Goal: Transaction & Acquisition: Purchase product/service

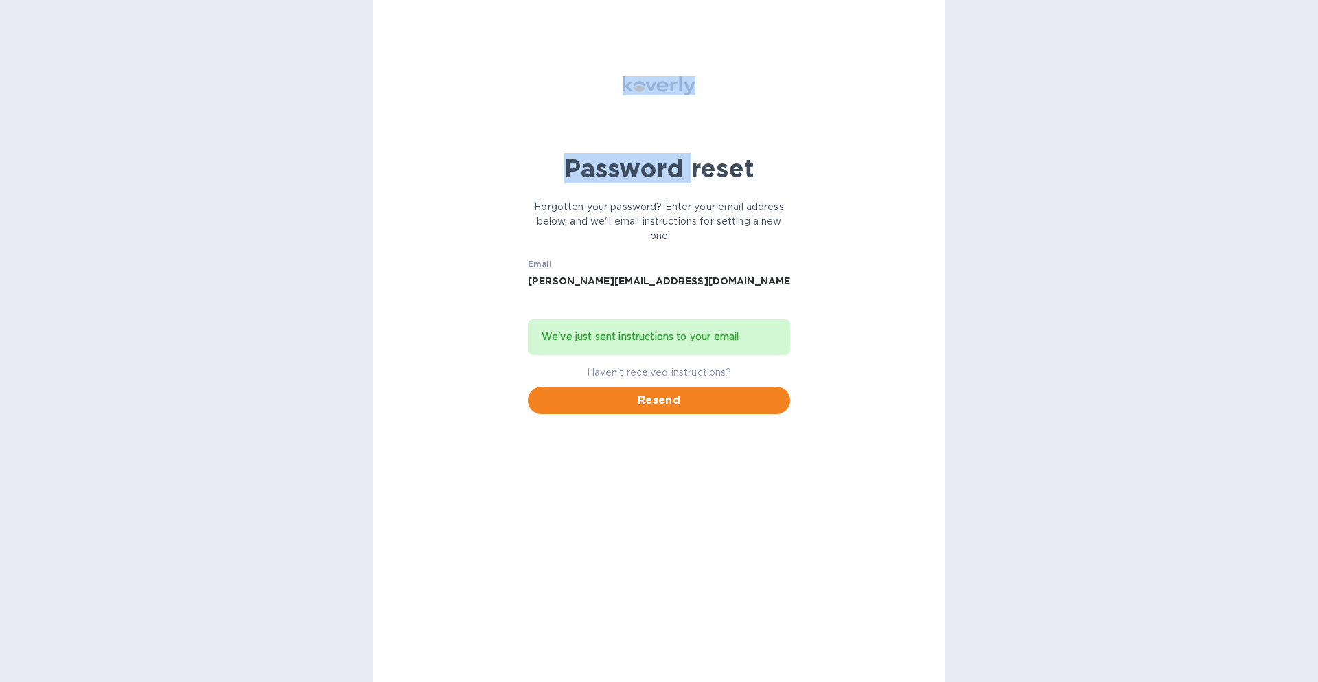
click at [534, 19] on div "Password reset Forgotten your password? Enter your email address below, and we'…" at bounding box center [659, 211] width 279 height 422
click at [461, 196] on div "Password reset Forgotten your password? Enter your email address below, and we'…" at bounding box center [658, 341] width 571 height 682
click at [613, 218] on p "Forgotten your password? Enter your email address below, and we'll email instru…" at bounding box center [659, 221] width 262 height 43
click at [520, 156] on div "Password reset" at bounding box center [659, 168] width 279 height 47
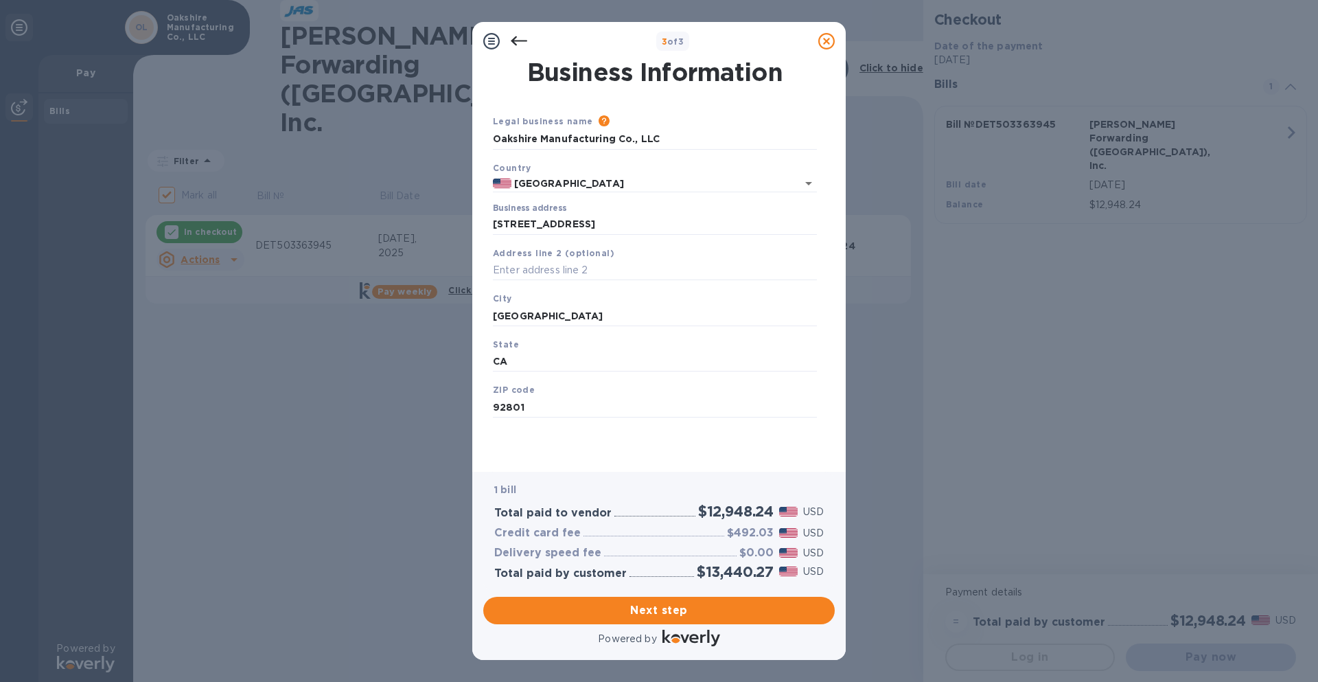
click at [552, 441] on div "Legal business name Please provide the legal name that appears on your SS-4 for…" at bounding box center [654, 282] width 335 height 336
click at [673, 614] on span "Next step" at bounding box center [658, 610] width 329 height 16
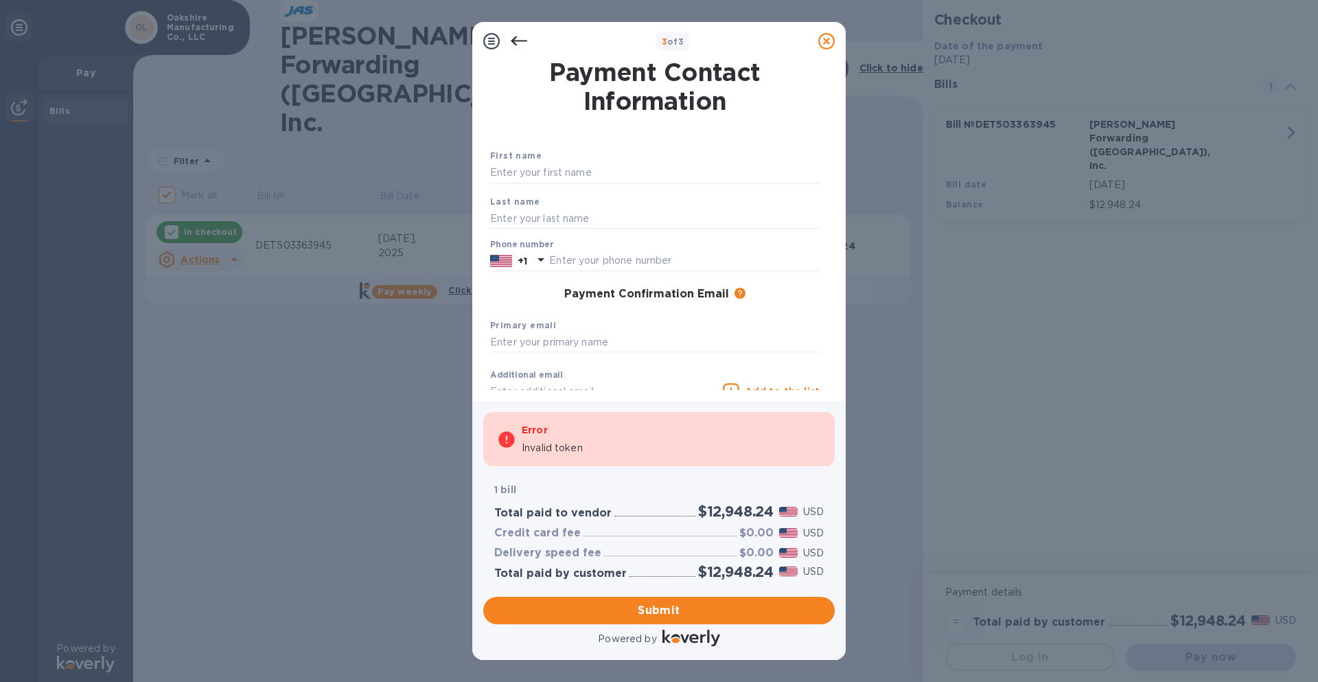
click at [525, 47] on icon at bounding box center [519, 41] width 16 height 16
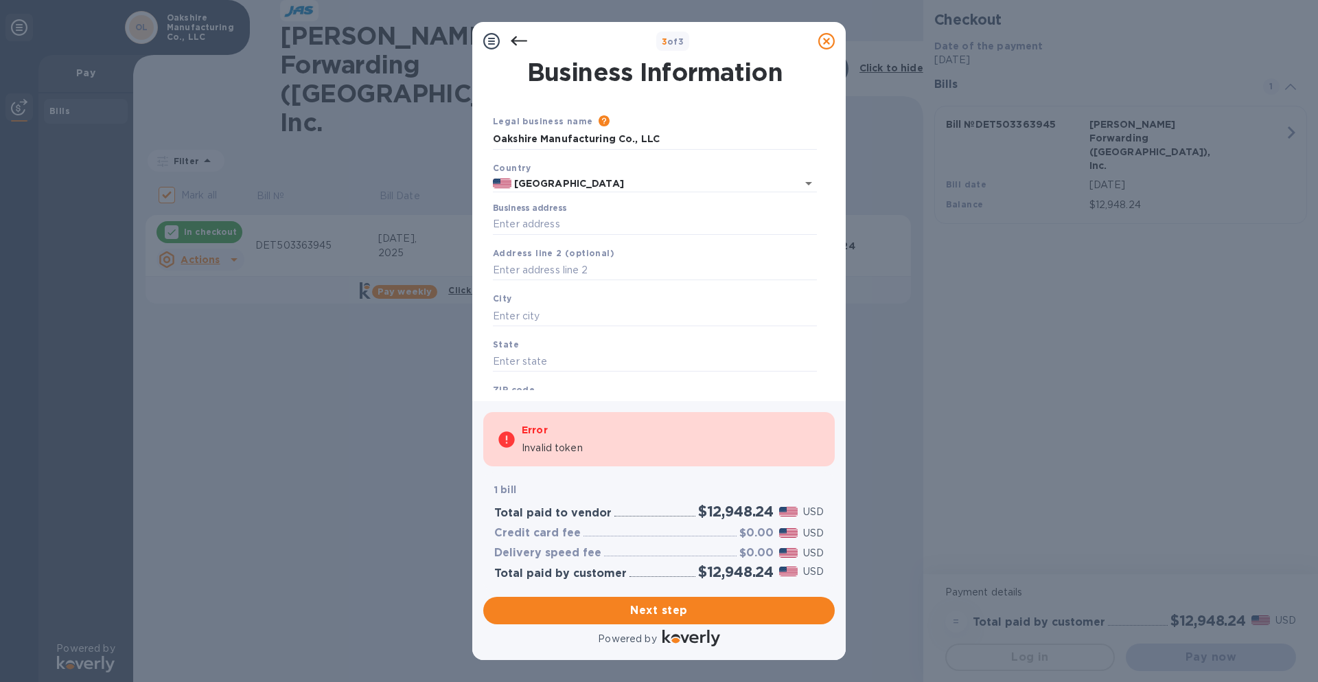
click at [515, 39] on icon at bounding box center [519, 41] width 16 height 16
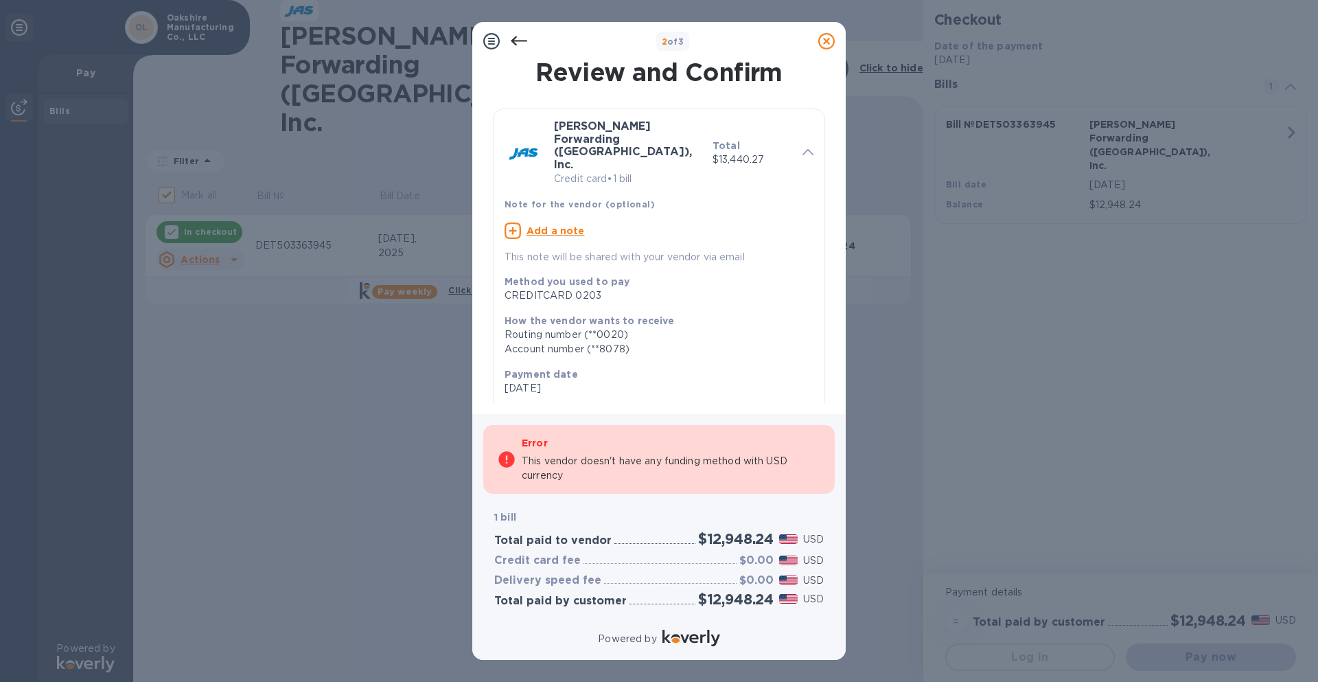
click at [515, 39] on icon at bounding box center [519, 41] width 16 height 16
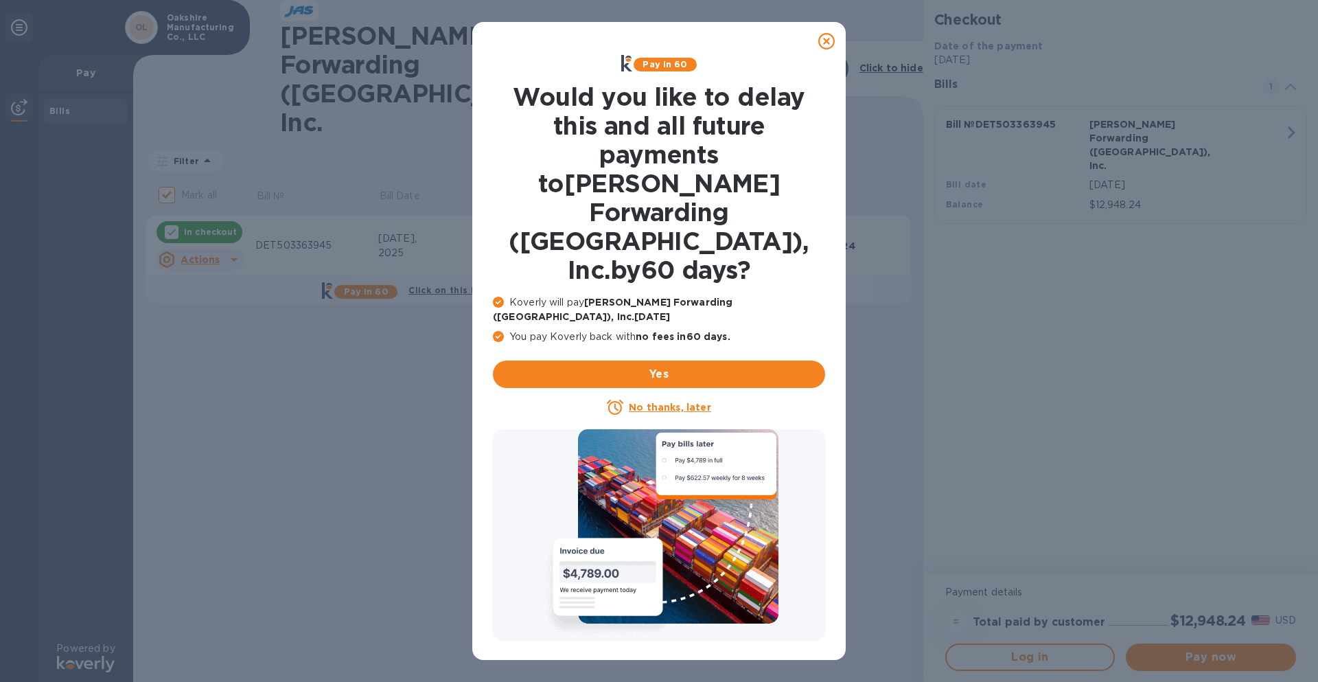
click at [658, 401] on u "No thanks, later" at bounding box center [670, 406] width 82 height 11
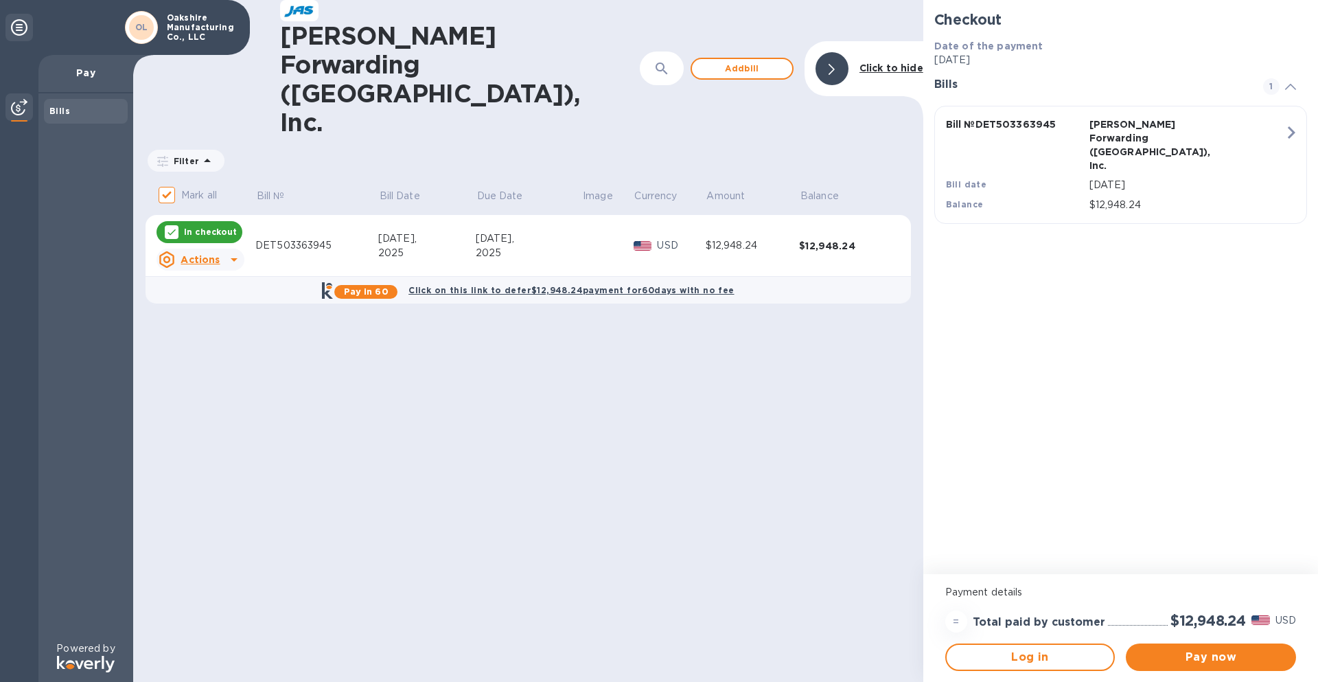
click at [235, 251] on icon at bounding box center [234, 259] width 16 height 16
click at [233, 179] on div at bounding box center [659, 341] width 1318 height 682
click at [216, 226] on p "In checkout" at bounding box center [210, 232] width 53 height 12
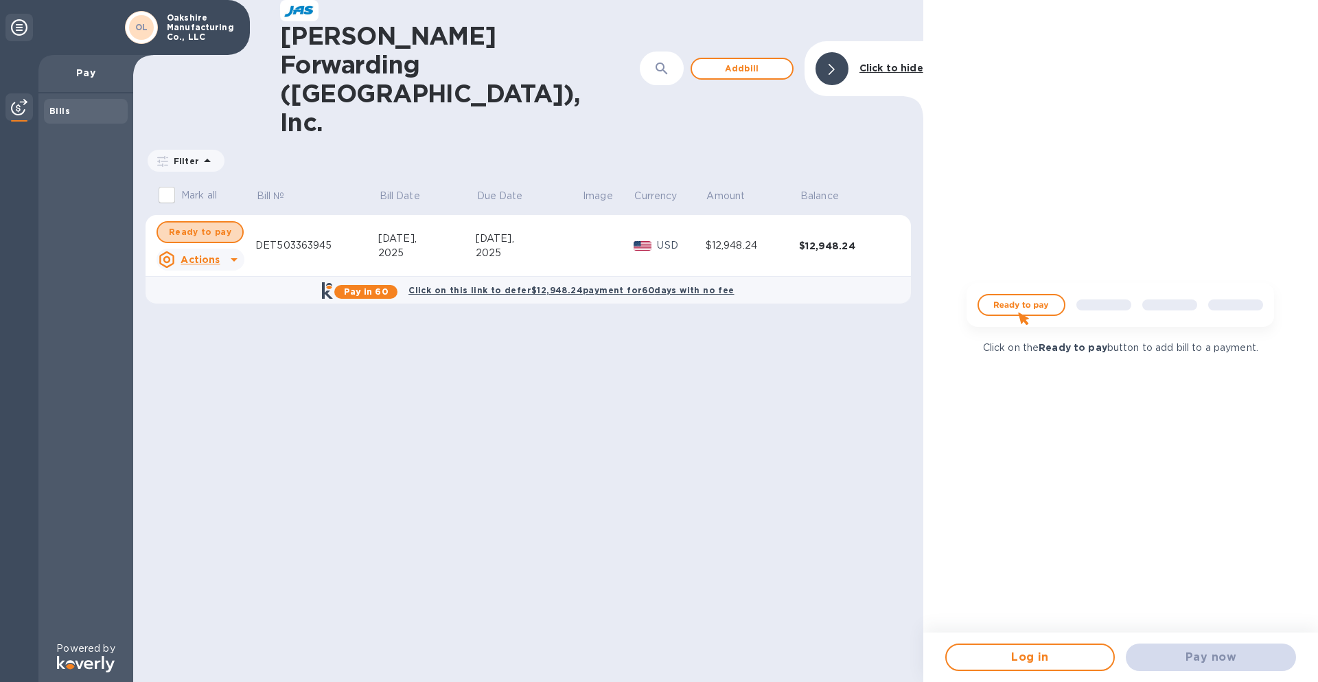
click at [216, 224] on span "Ready to pay" at bounding box center [200, 232] width 62 height 16
checkbox input "true"
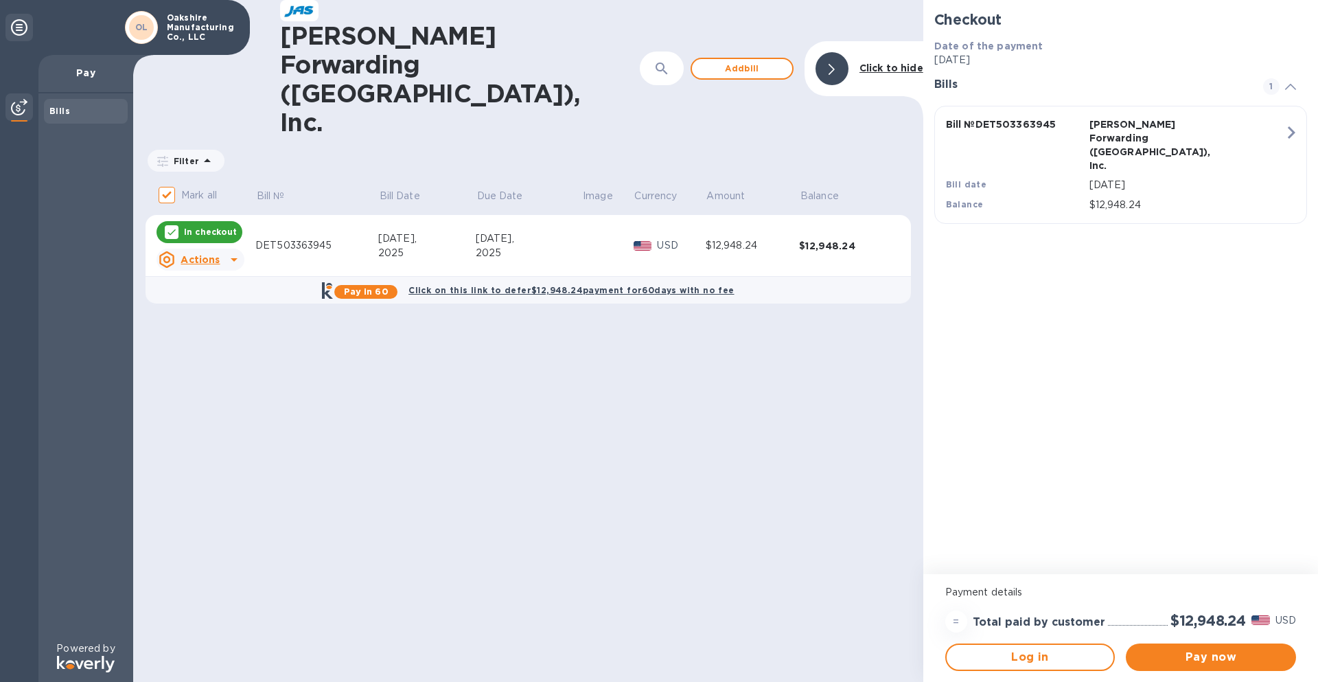
drag, startPoint x: 1287, startPoint y: 662, endPoint x: 1303, endPoint y: 657, distance: 17.2
click at [1303, 657] on div "Payment details = Total paid by customer $12,948.24 USD Log in Pay now" at bounding box center [1120, 628] width 395 height 108
click at [1269, 663] on span "Pay now" at bounding box center [1211, 657] width 148 height 16
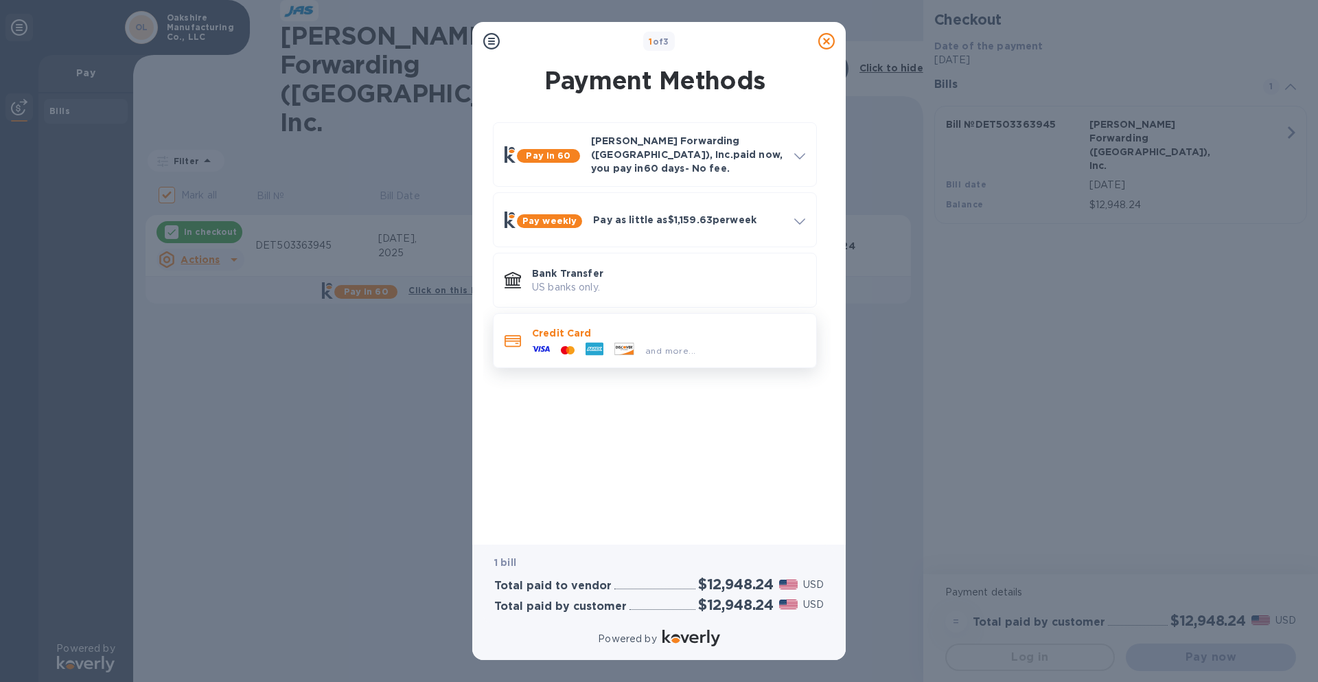
click at [694, 326] on p "Credit Card" at bounding box center [668, 333] width 273 height 14
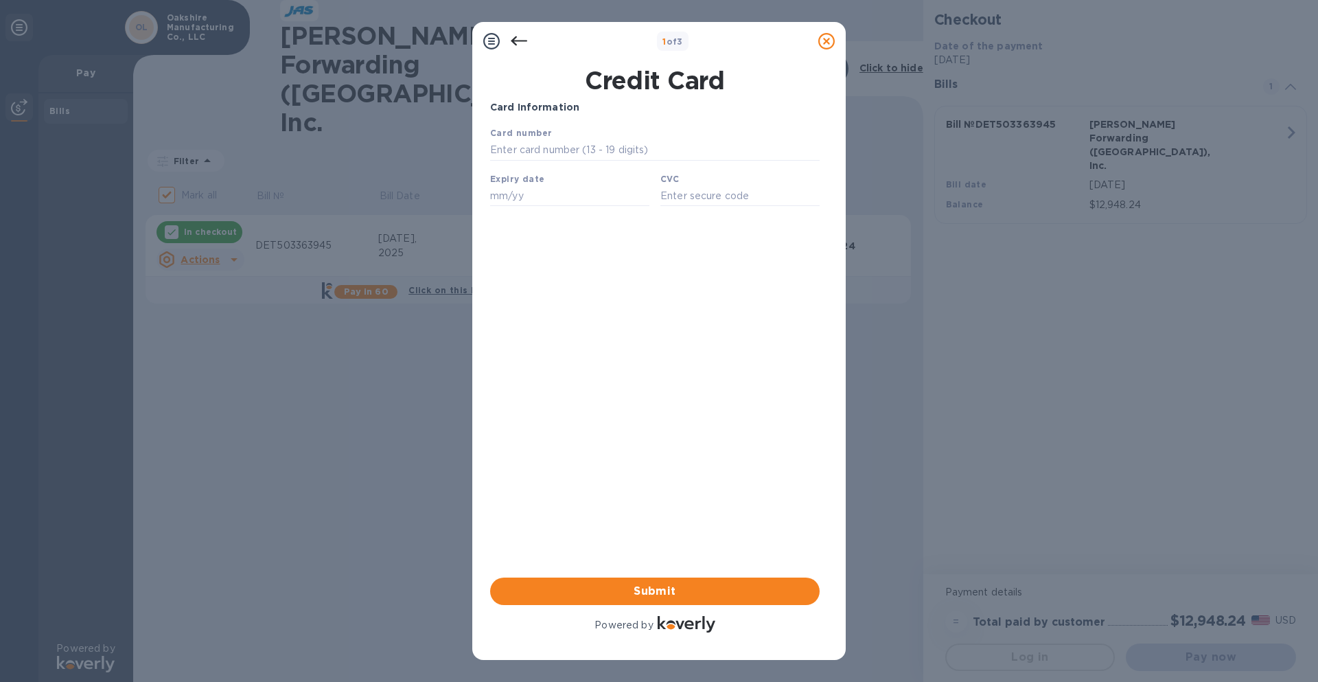
drag, startPoint x: 517, startPoint y: 156, endPoint x: 515, endPoint y: 139, distance: 17.4
click at [515, 139] on div "Card number" at bounding box center [655, 143] width 340 height 46
click at [513, 152] on input "text" at bounding box center [654, 150] width 329 height 21
type input "[CREDIT_CARD_NUMBER]"
type input "12/28"
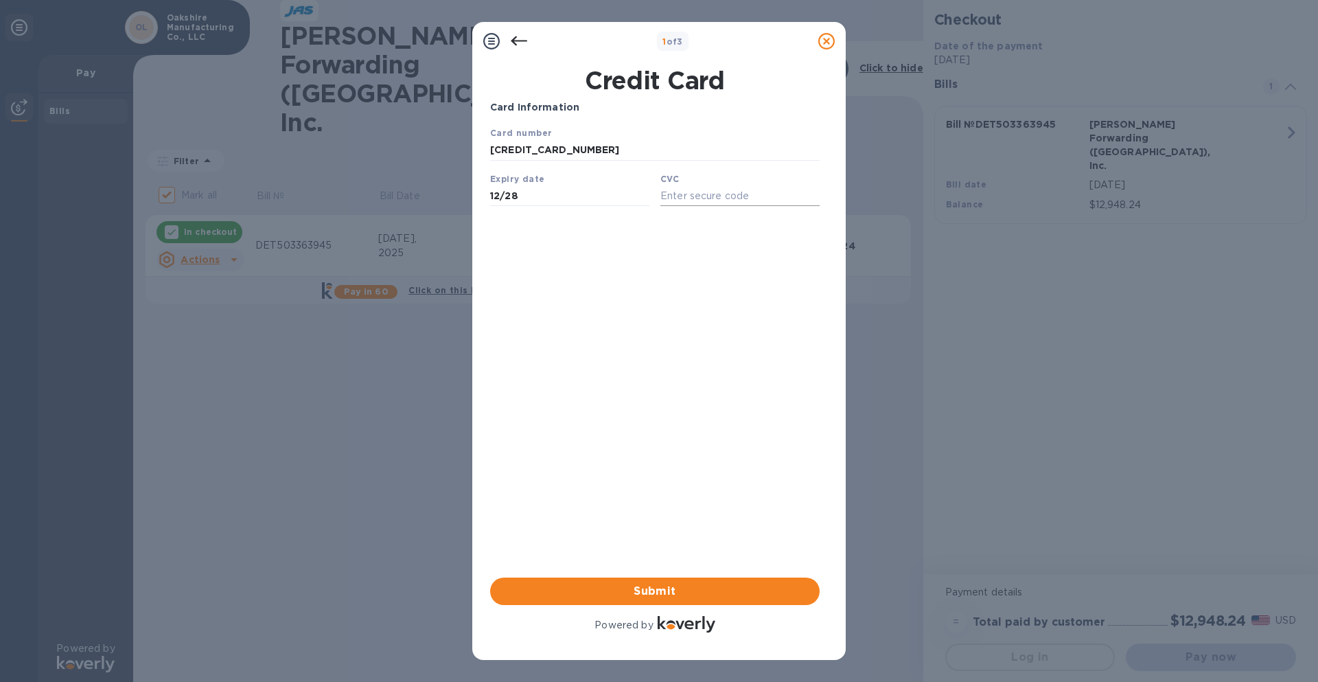
click at [713, 204] on input "text" at bounding box center [739, 195] width 159 height 21
type input "1"
type input "122"
drag, startPoint x: 740, startPoint y: 366, endPoint x: 718, endPoint y: 354, distance: 24.9
click at [739, 364] on div "Card Information Your browser does not support iframes Submit Powered by" at bounding box center [654, 367] width 329 height 535
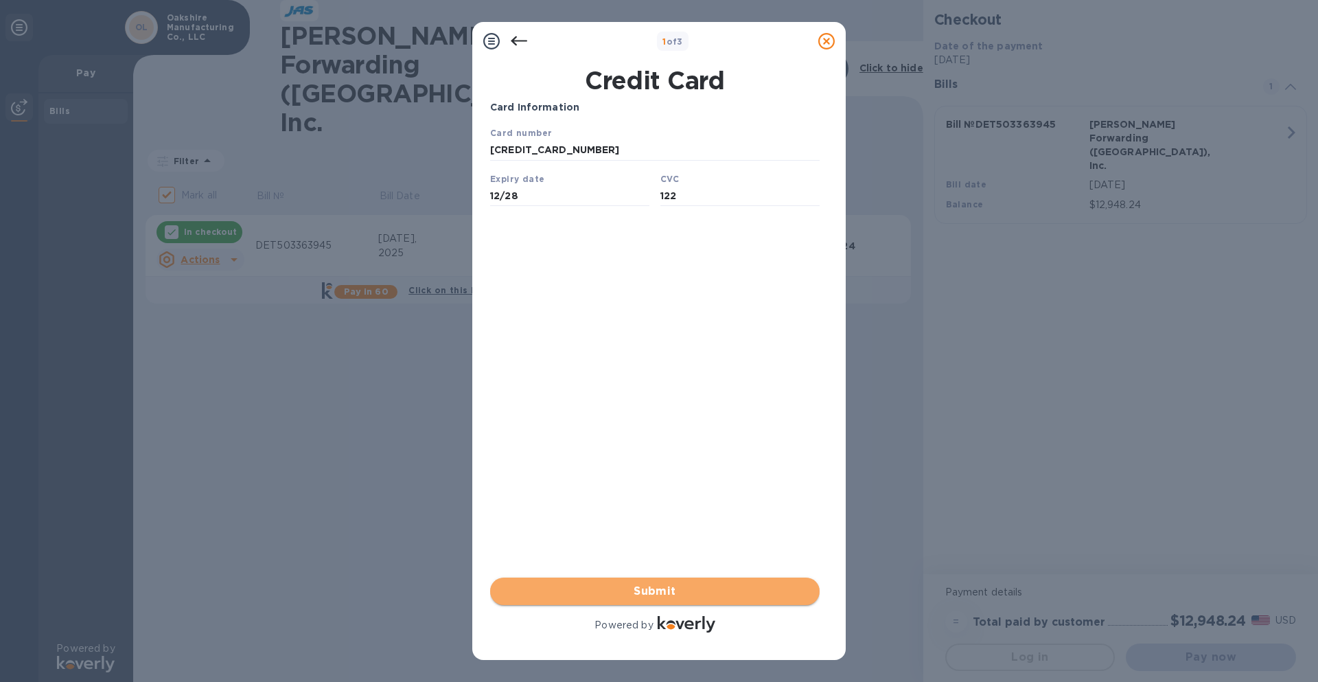
click at [697, 598] on span "Submit" at bounding box center [654, 591] width 307 height 16
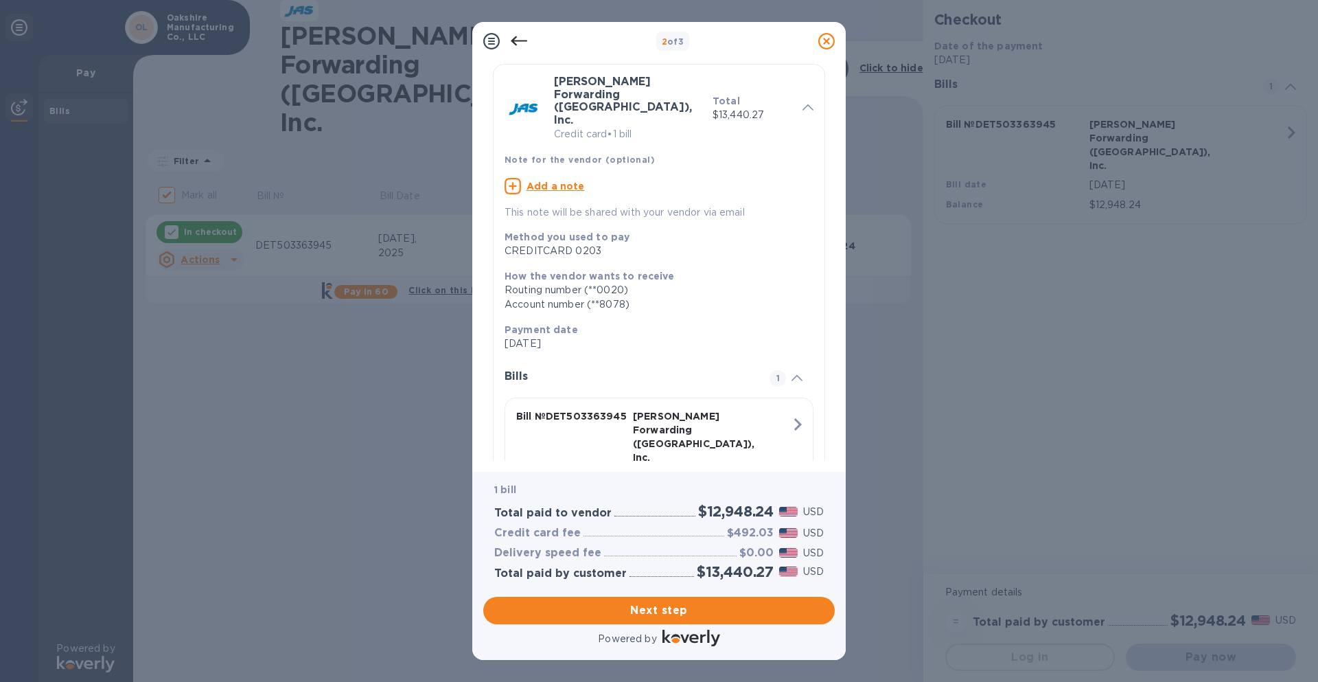
scroll to position [81, 0]
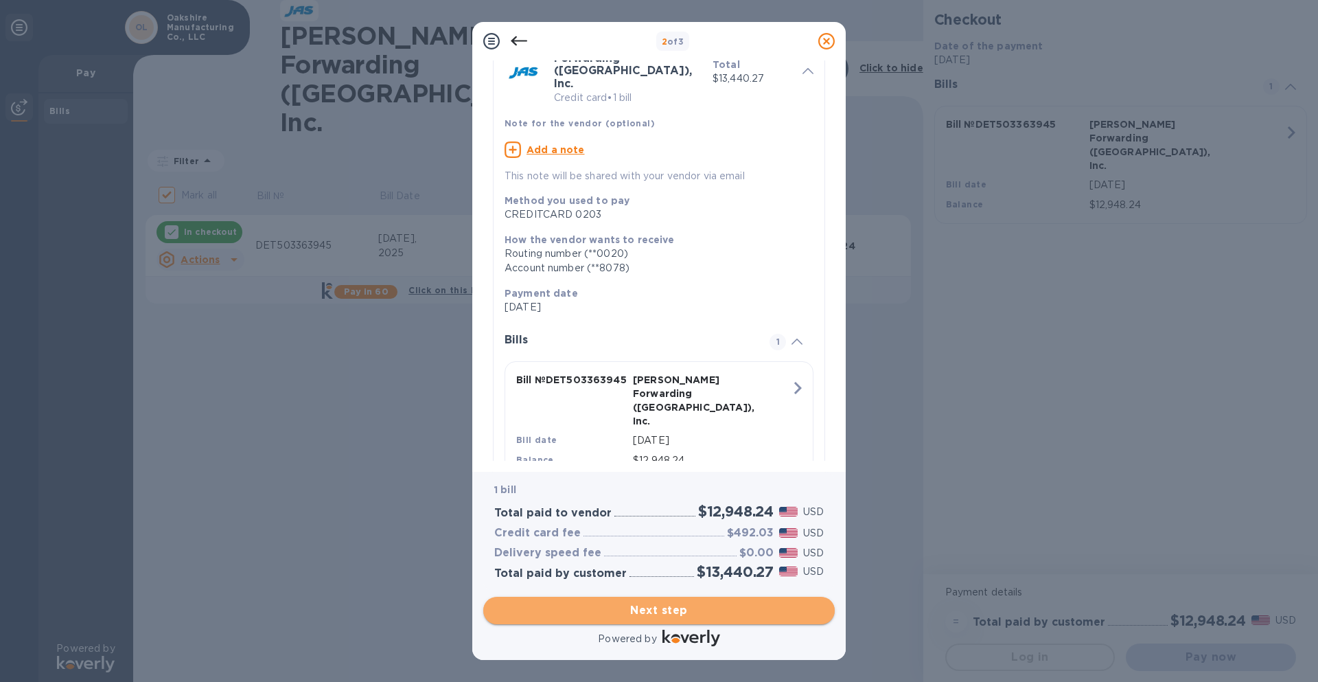
click at [716, 612] on span "Next step" at bounding box center [658, 610] width 329 height 16
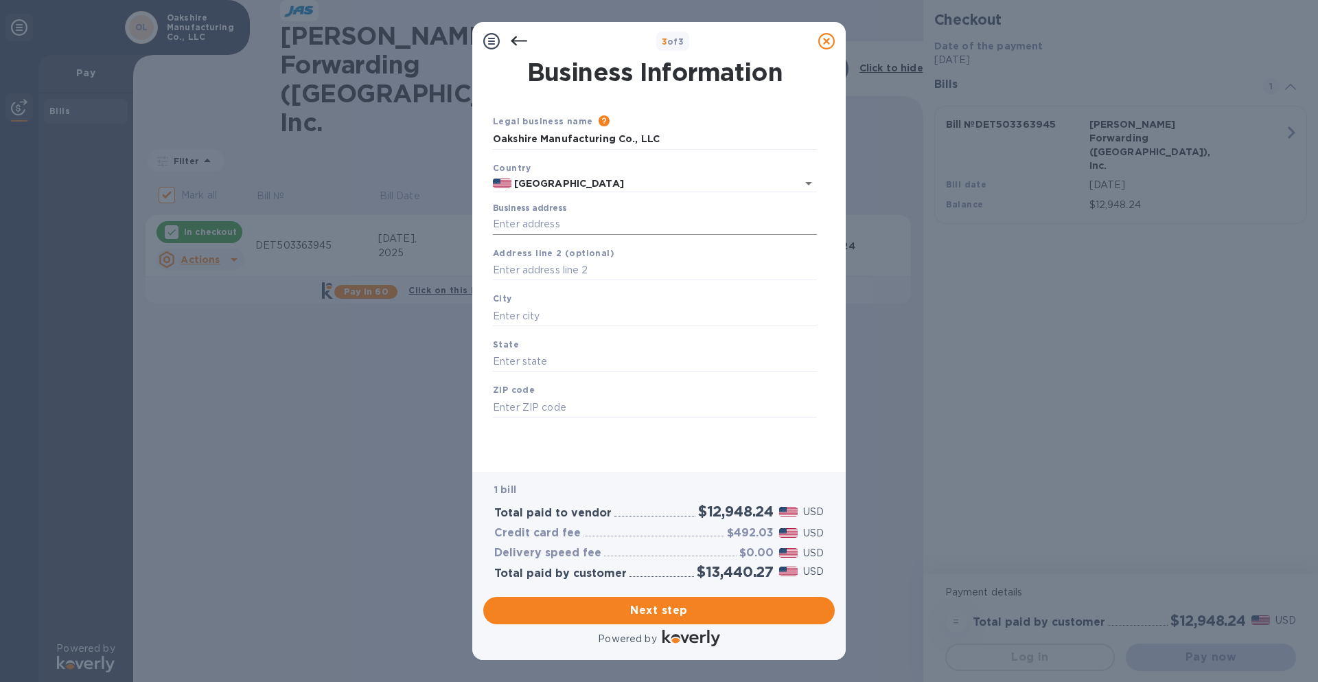
click at [557, 222] on input "Business address" at bounding box center [655, 224] width 324 height 21
type input "[STREET_ADDRESS]"
click at [551, 316] on input "text" at bounding box center [655, 315] width 324 height 21
type input "[GEOGRAPHIC_DATA]"
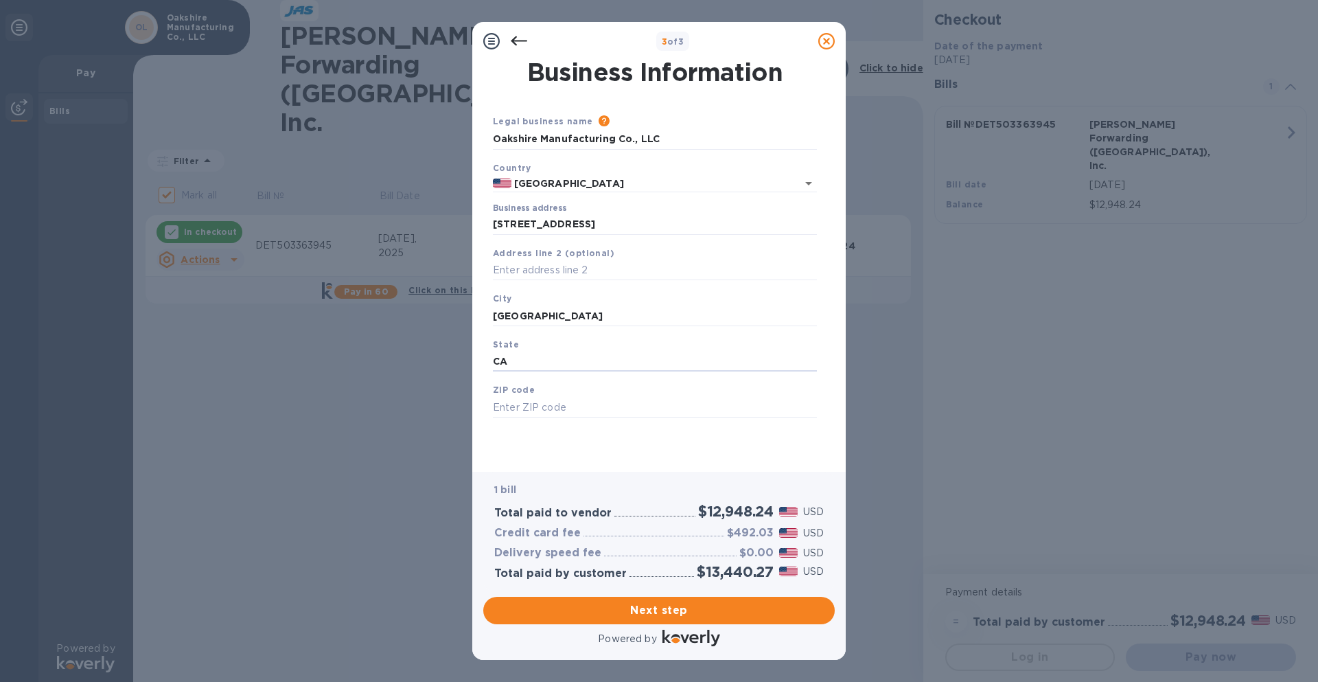
type input "CA"
type input "9"
type input "92801"
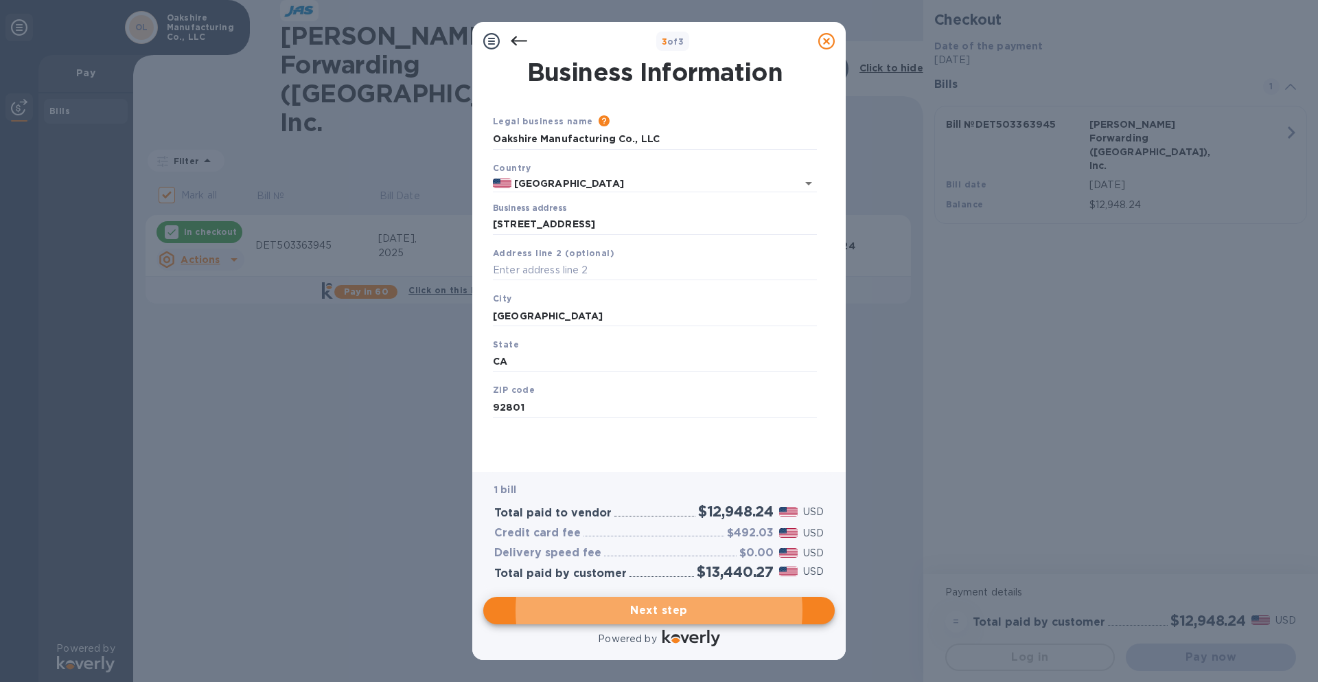
click at [714, 441] on div "Legal business name Please provide the legal name that appears on your SS-4 for…" at bounding box center [654, 282] width 335 height 336
click at [682, 605] on span "Next step" at bounding box center [658, 610] width 329 height 16
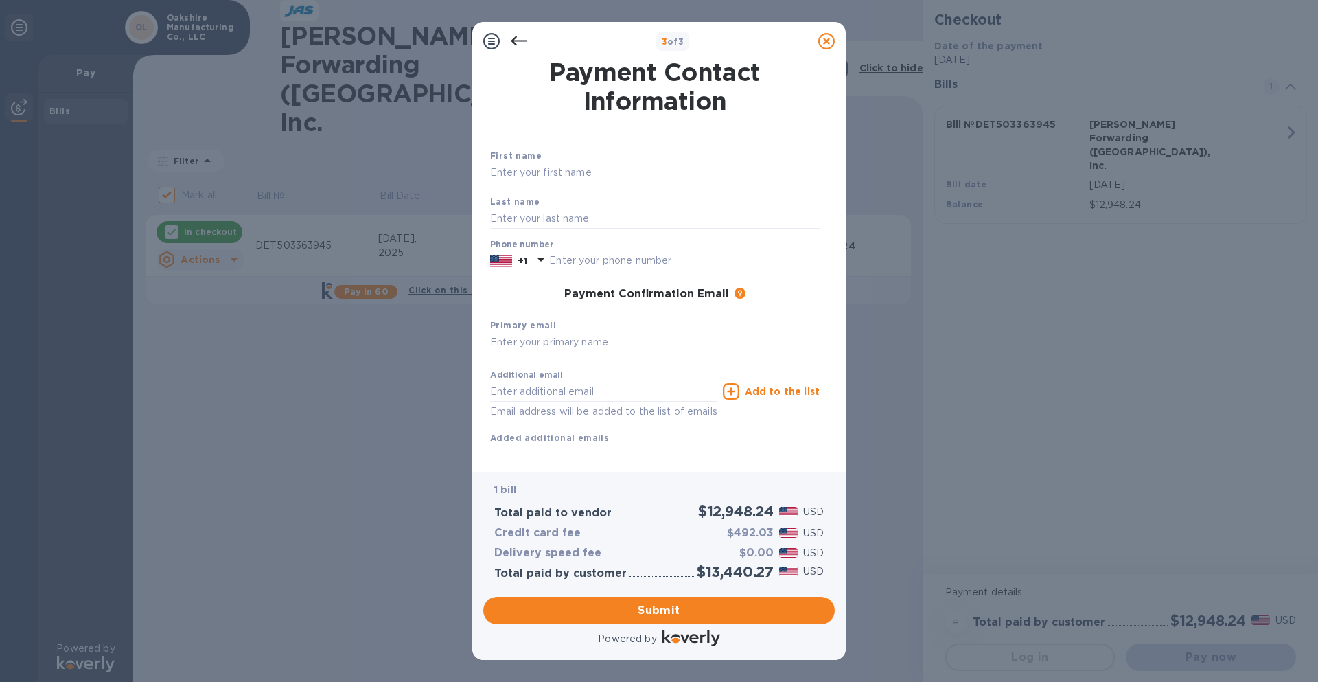
click at [595, 171] on input "text" at bounding box center [654, 173] width 329 height 21
type input "[PERSON_NAME]"
type input "5616673493"
type input "[PERSON_NAME][EMAIL_ADDRESS][DOMAIN_NAME]"
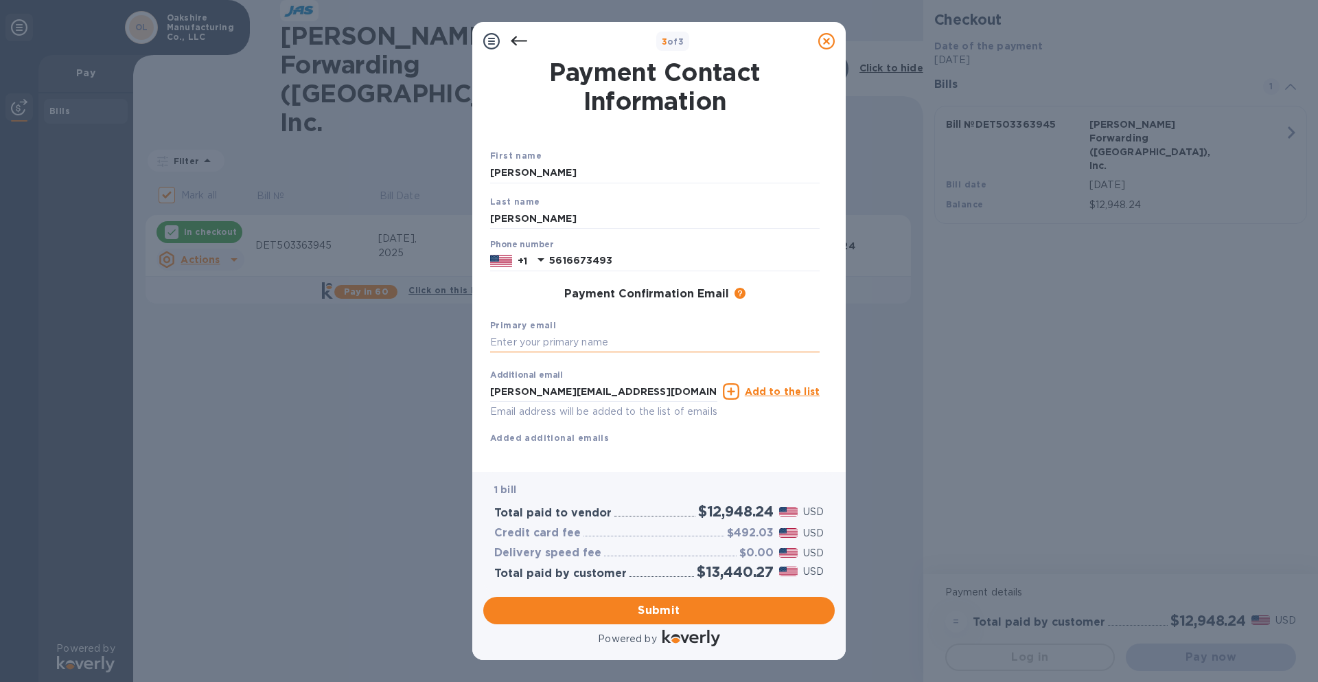
click at [586, 342] on input "text" at bounding box center [654, 342] width 329 height 21
type input "s"
click at [594, 381] on input "[PERSON_NAME][EMAIL_ADDRESS][DOMAIN_NAME]" at bounding box center [603, 391] width 227 height 21
click at [596, 378] on div "Additional email [PERSON_NAME][EMAIL_ADDRESS][DOMAIN_NAME] Email address will b…" at bounding box center [603, 394] width 227 height 49
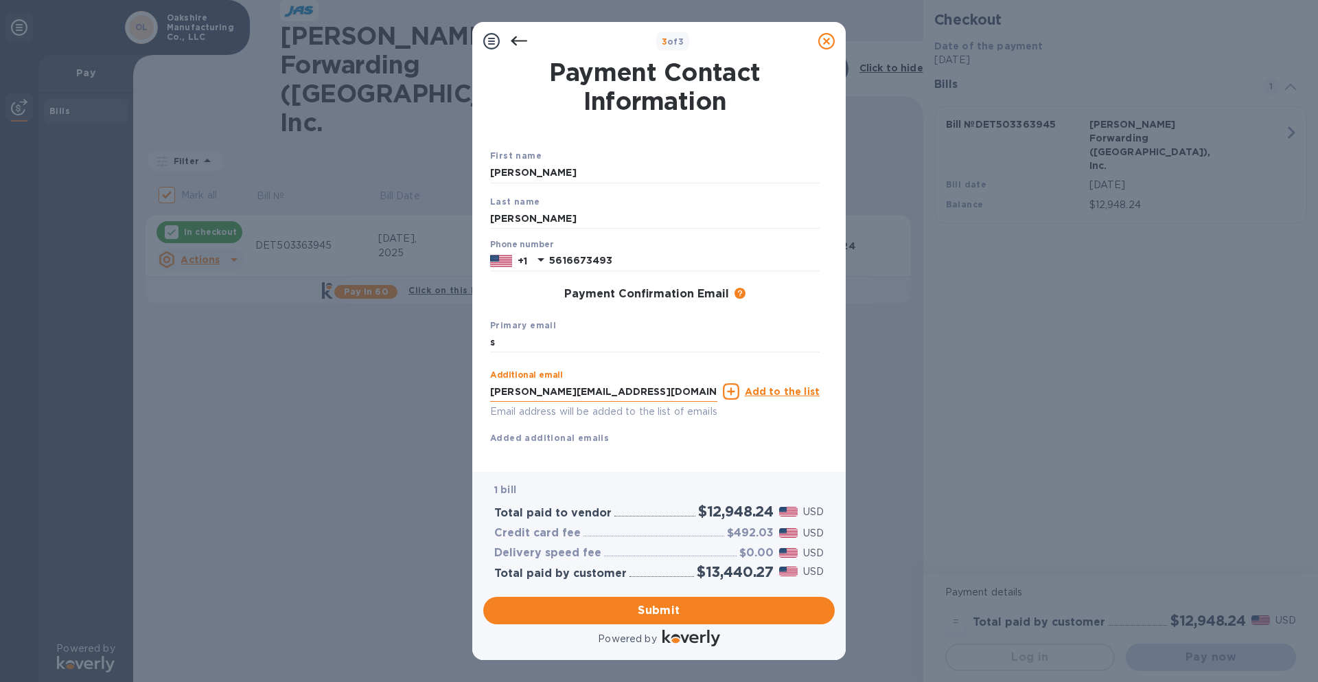
click at [610, 391] on input "[PERSON_NAME][EMAIL_ADDRESS][DOMAIN_NAME]" at bounding box center [603, 391] width 227 height 21
click at [570, 347] on input "s" at bounding box center [654, 342] width 329 height 21
paste input "[PERSON_NAME][EMAIL_ADDRESS][DOMAIN_NAME]"
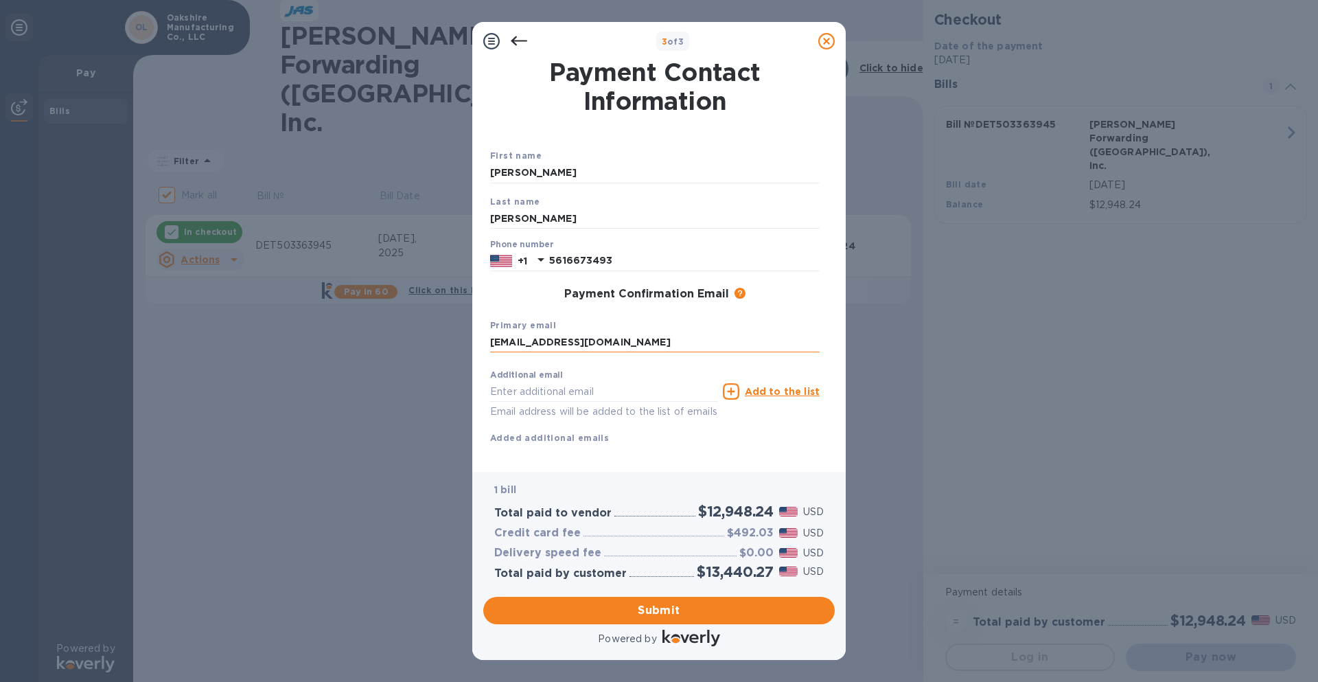
click at [570, 345] on input "[EMAIL_ADDRESS][DOMAIN_NAME]" at bounding box center [654, 342] width 329 height 21
paste input "text"
type input "[PERSON_NAME][EMAIL_ADDRESS][DOMAIN_NAME]"
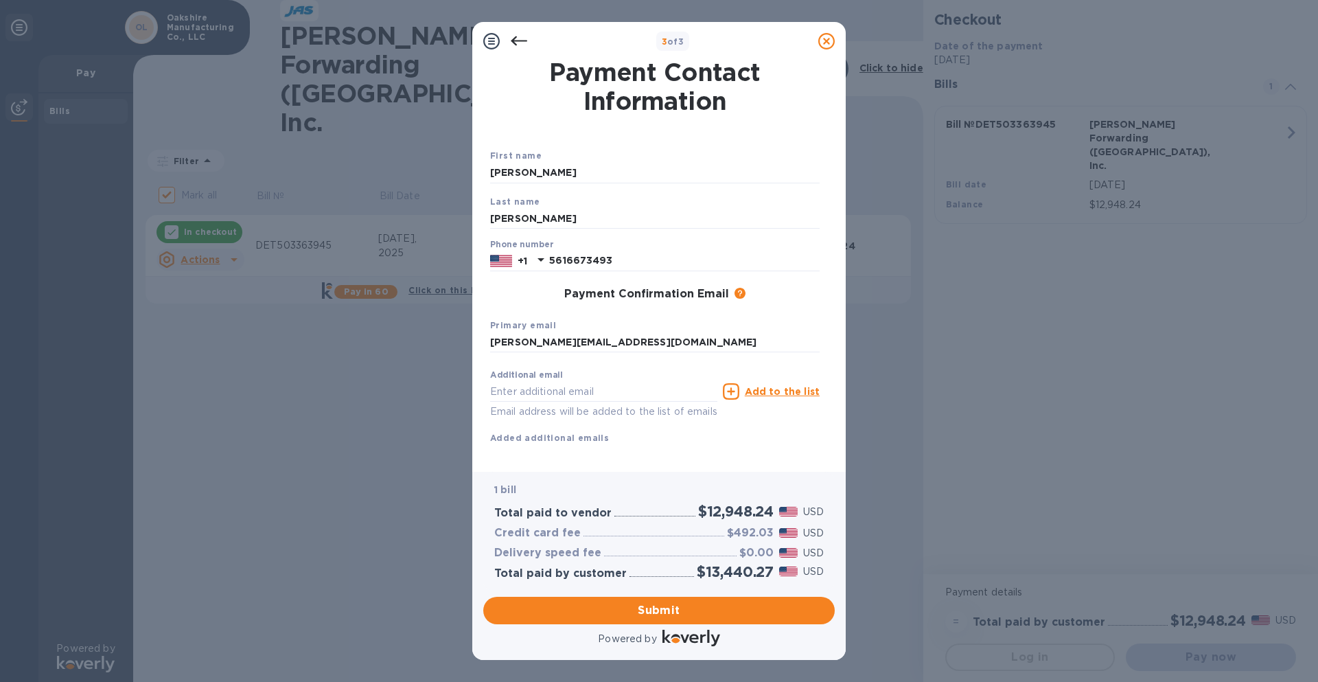
click at [504, 299] on div "Payment Confirmation Email The added email addresses will be used to send the p…" at bounding box center [654, 295] width 329 height 14
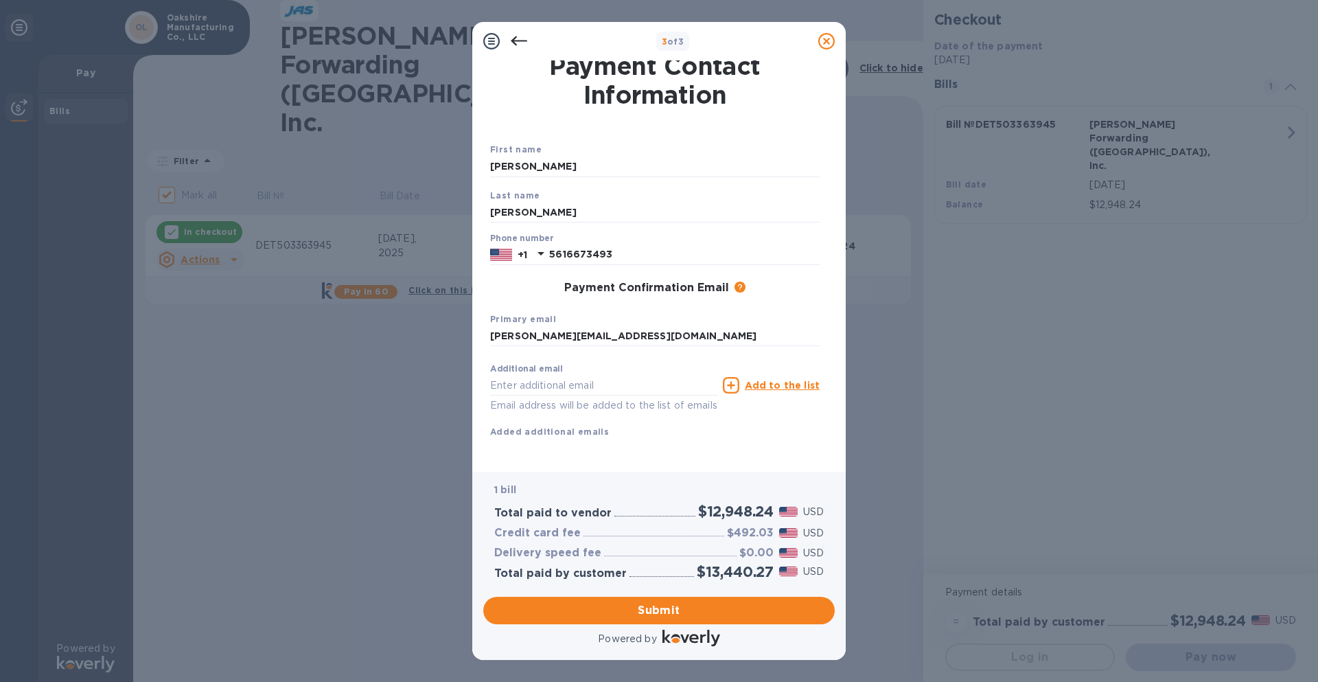
scroll to position [22, 0]
click at [621, 619] on button "Submit" at bounding box center [658, 609] width 351 height 27
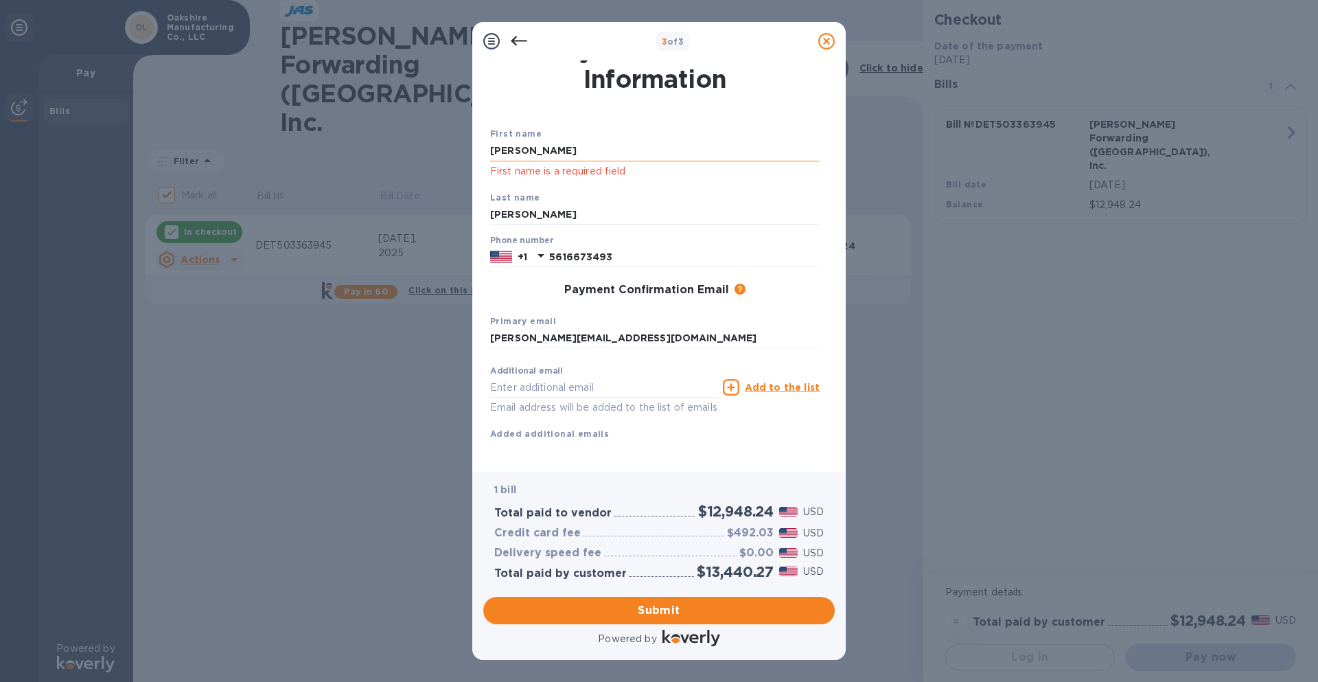
click at [528, 148] on input "[PERSON_NAME]" at bounding box center [654, 151] width 329 height 21
type input "[PERSON_NAME]"
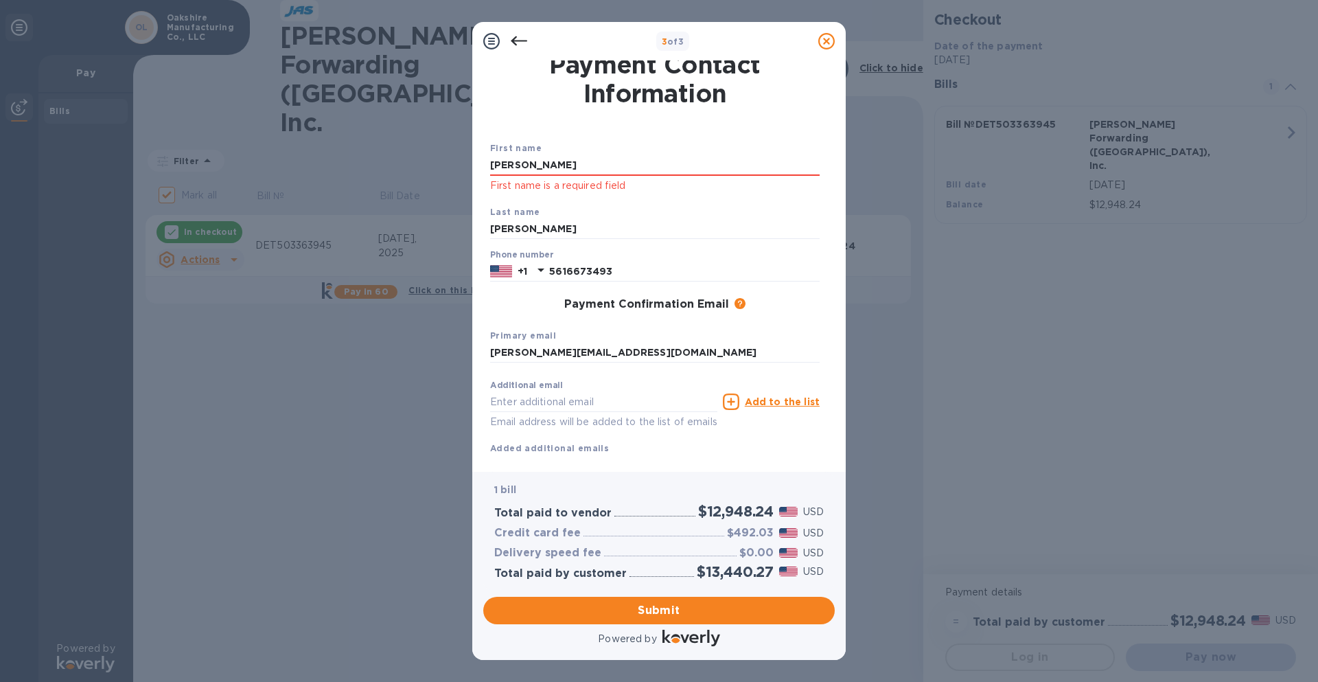
scroll to position [0, 0]
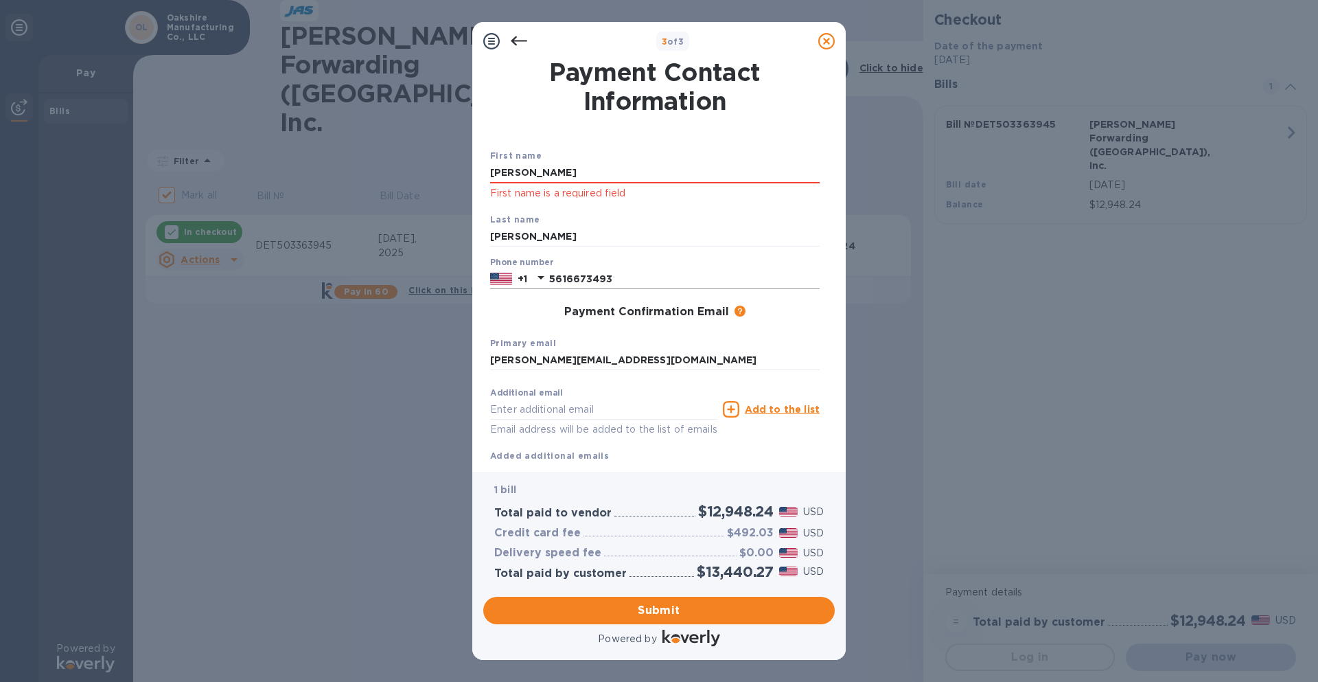
click at [629, 275] on input "5616673493" at bounding box center [684, 278] width 270 height 21
type input "5616673493"
drag, startPoint x: 454, startPoint y: 149, endPoint x: 668, endPoint y: 126, distance: 214.7
click at [698, 118] on div at bounding box center [654, 120] width 335 height 5
click at [551, 183] on div "[PERSON_NAME] First name is a required field" at bounding box center [654, 182] width 329 height 38
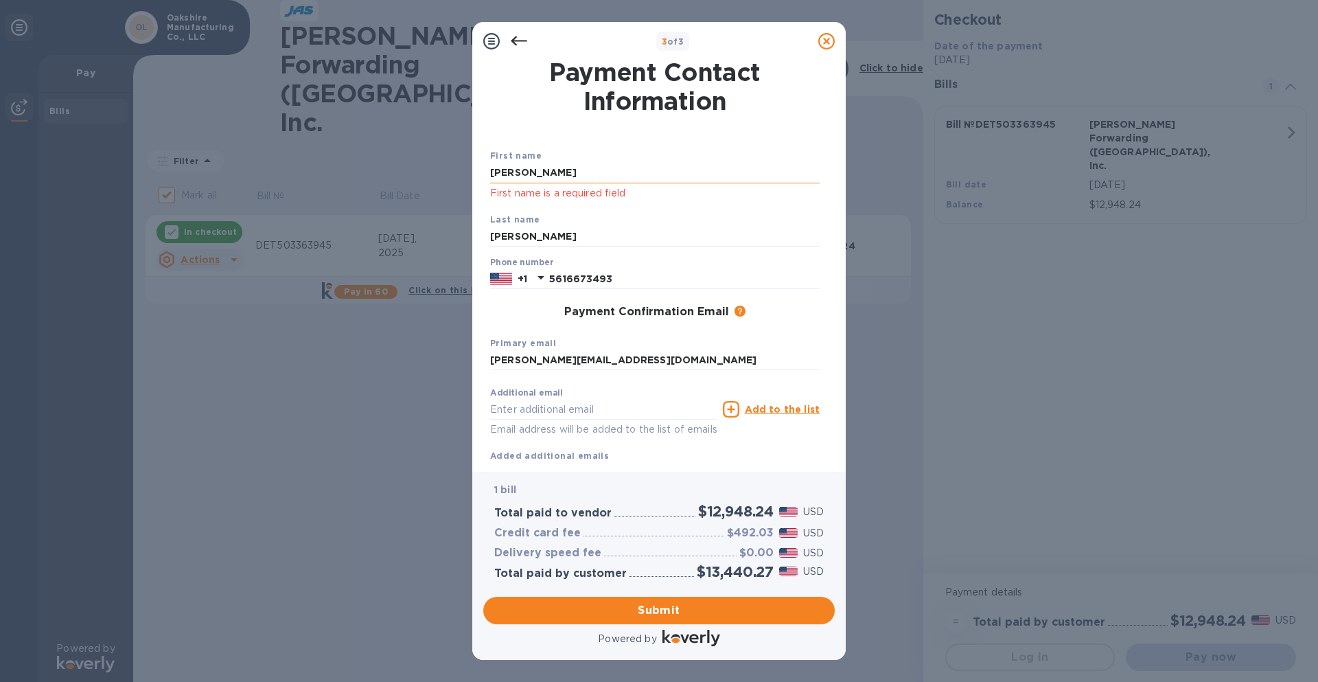
click at [550, 177] on input "[PERSON_NAME]" at bounding box center [654, 173] width 329 height 21
click at [547, 177] on input "[PERSON_NAME]" at bounding box center [654, 173] width 329 height 21
type input "S"
click at [526, 176] on input "Seaan" at bounding box center [654, 173] width 329 height 21
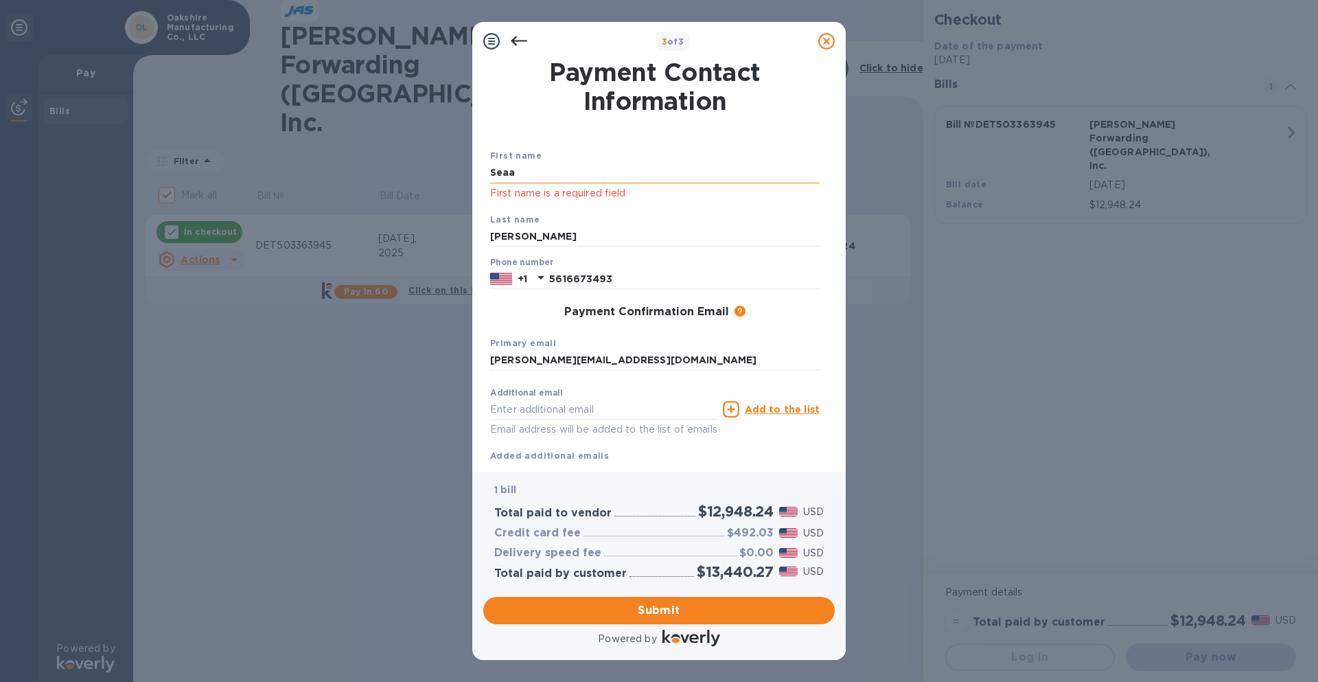
type input "Seaa"
type input "Seaan"
type input "[PERSON_NAME]"
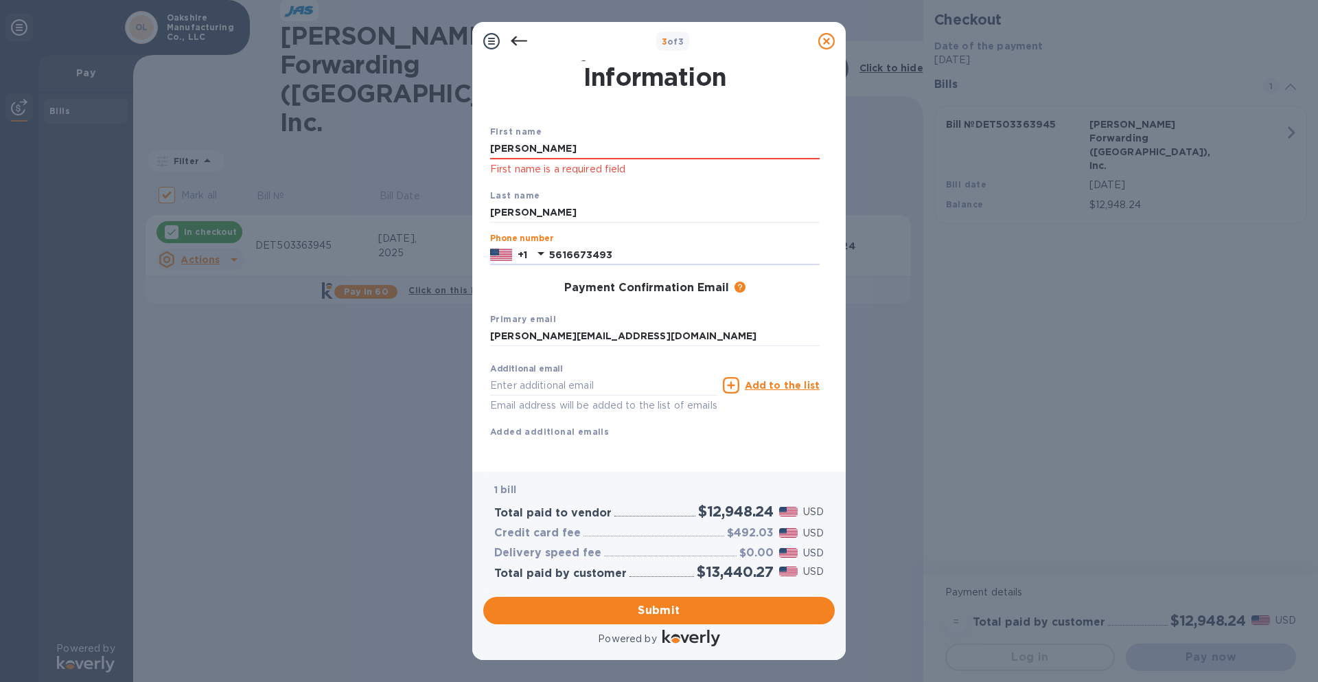
scroll to position [40, 0]
click at [688, 610] on span "Submit" at bounding box center [658, 610] width 329 height 16
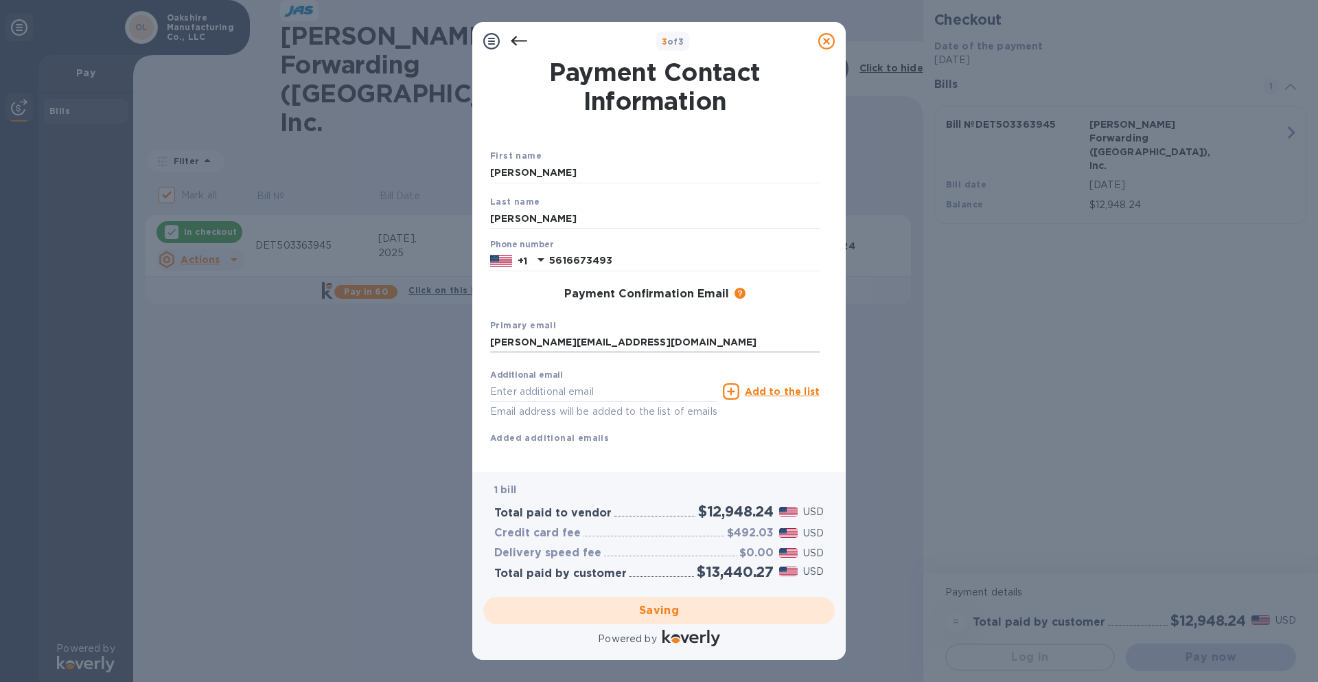
scroll to position [22, 0]
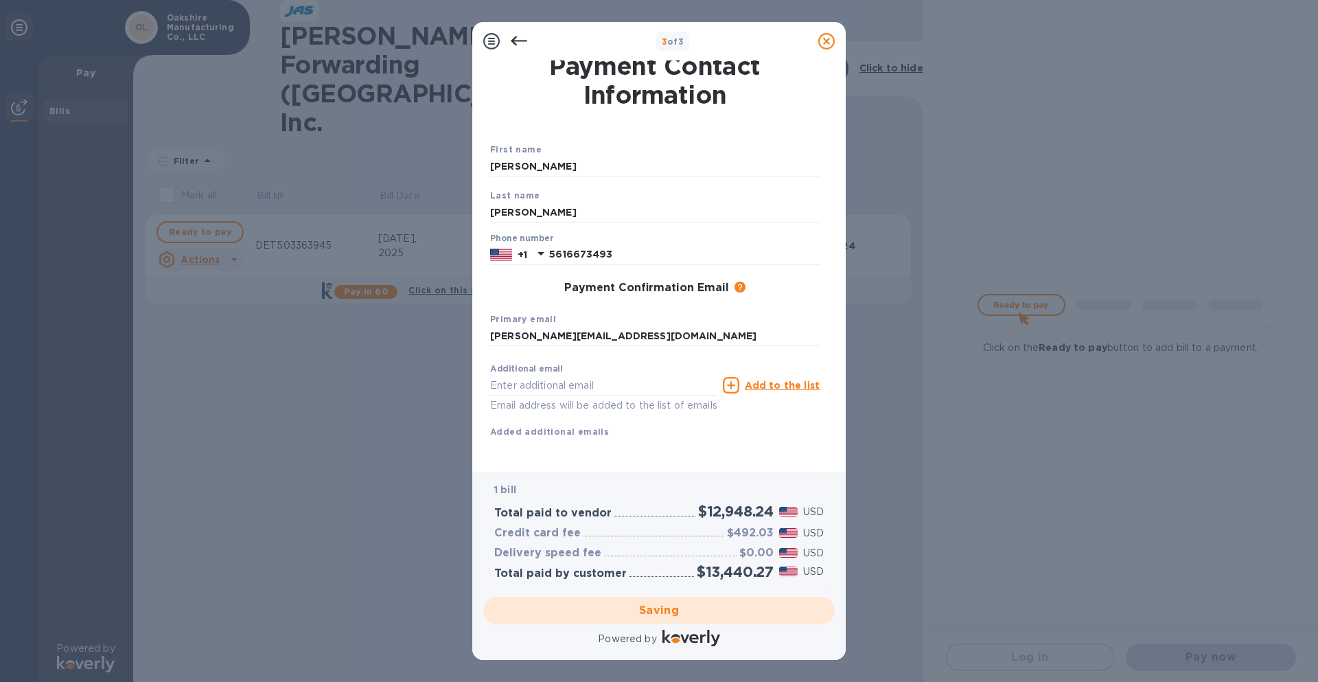
checkbox input "false"
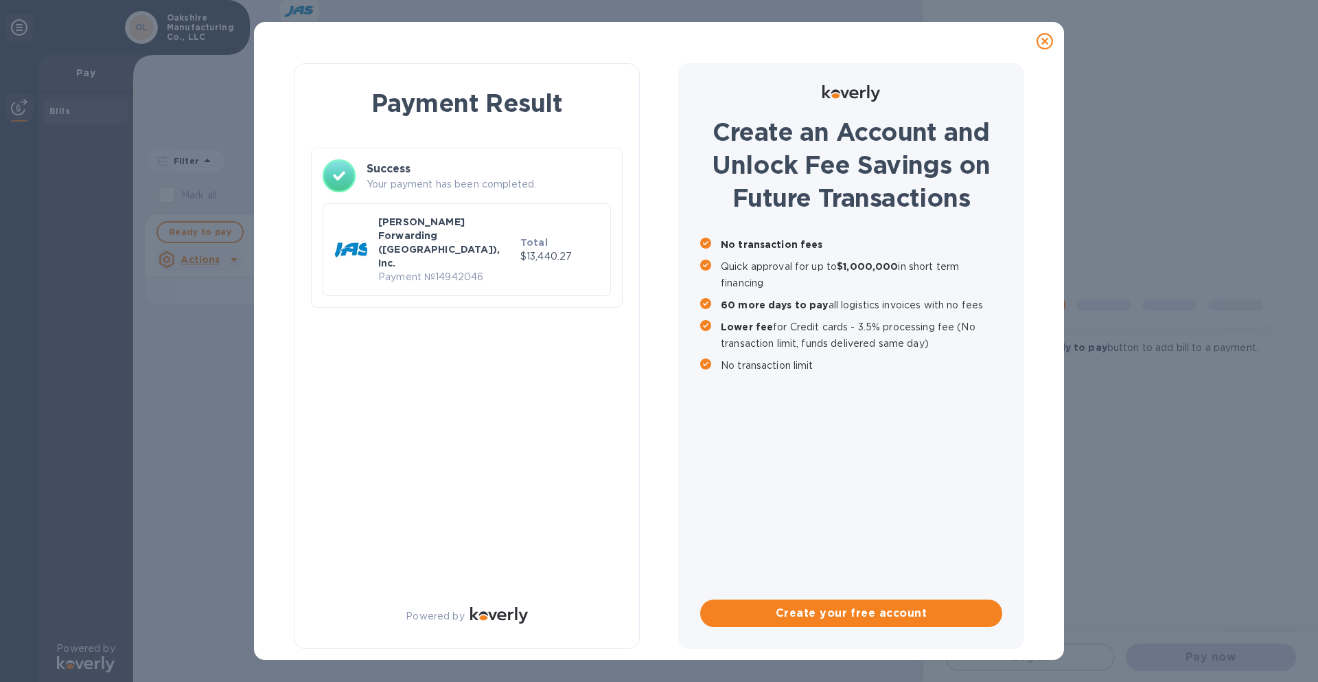
scroll to position [0, 0]
drag, startPoint x: 534, startPoint y: 425, endPoint x: 524, endPoint y: 425, distance: 10.3
drag, startPoint x: 524, startPoint y: 425, endPoint x: 420, endPoint y: 353, distance: 125.8
click at [420, 353] on div "Payment Result Success Your payment has been completed. [PERSON_NAME] Forwardin…" at bounding box center [467, 355] width 346 height 585
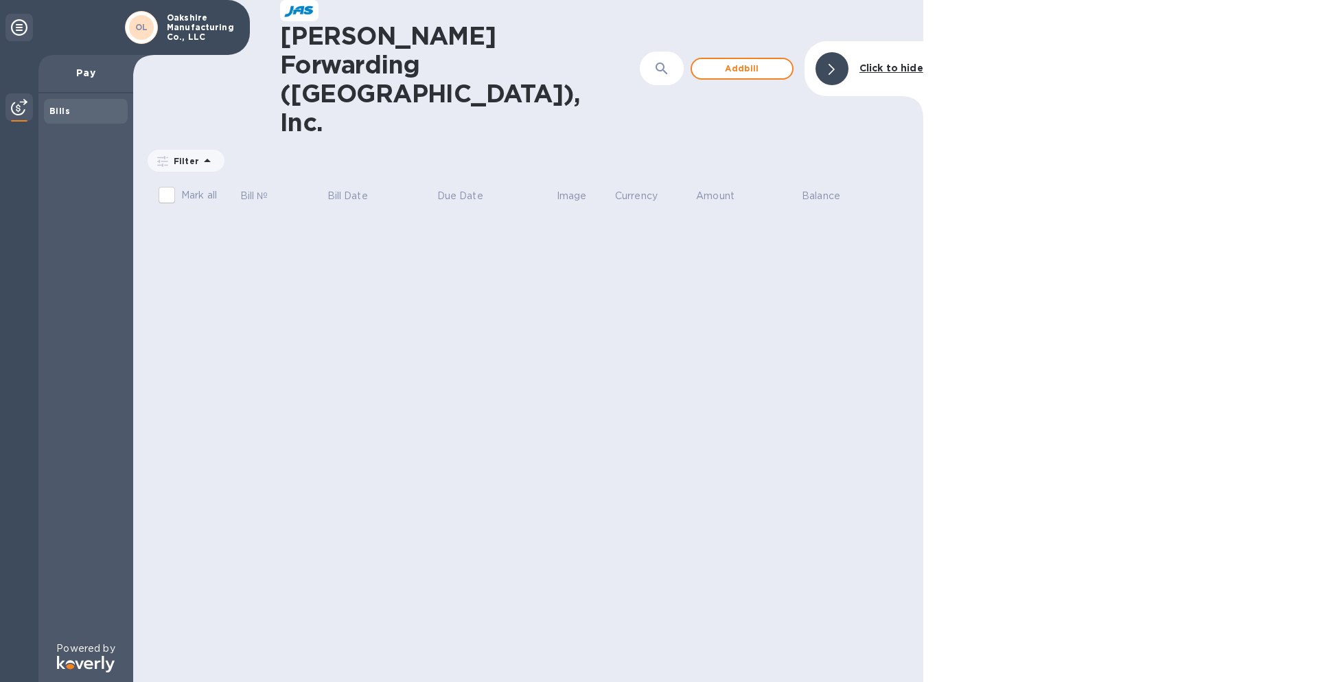
click at [93, 79] on p "Pay" at bounding box center [85, 73] width 73 height 14
click at [207, 152] on icon at bounding box center [207, 160] width 16 height 16
click at [199, 152] on icon at bounding box center [207, 160] width 16 height 16
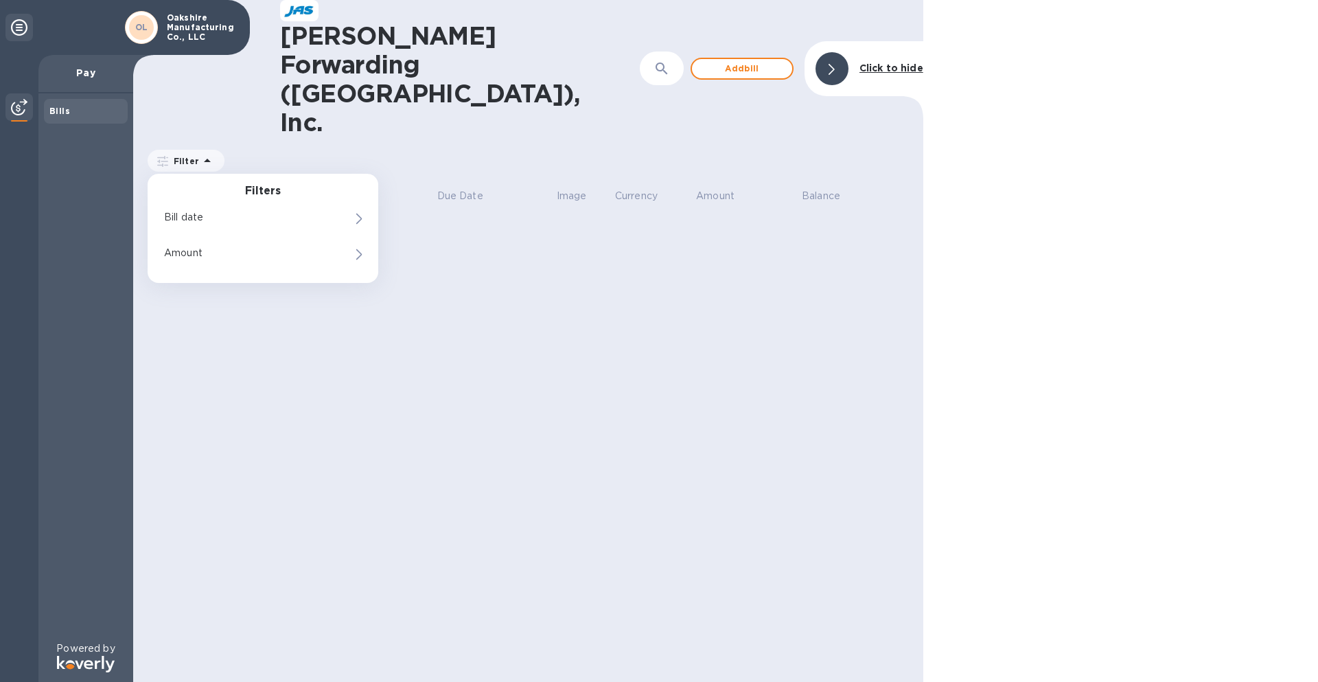
click at [199, 152] on icon at bounding box center [207, 160] width 16 height 16
click at [196, 150] on div "Filter Filters Bill date Amount" at bounding box center [186, 161] width 77 height 22
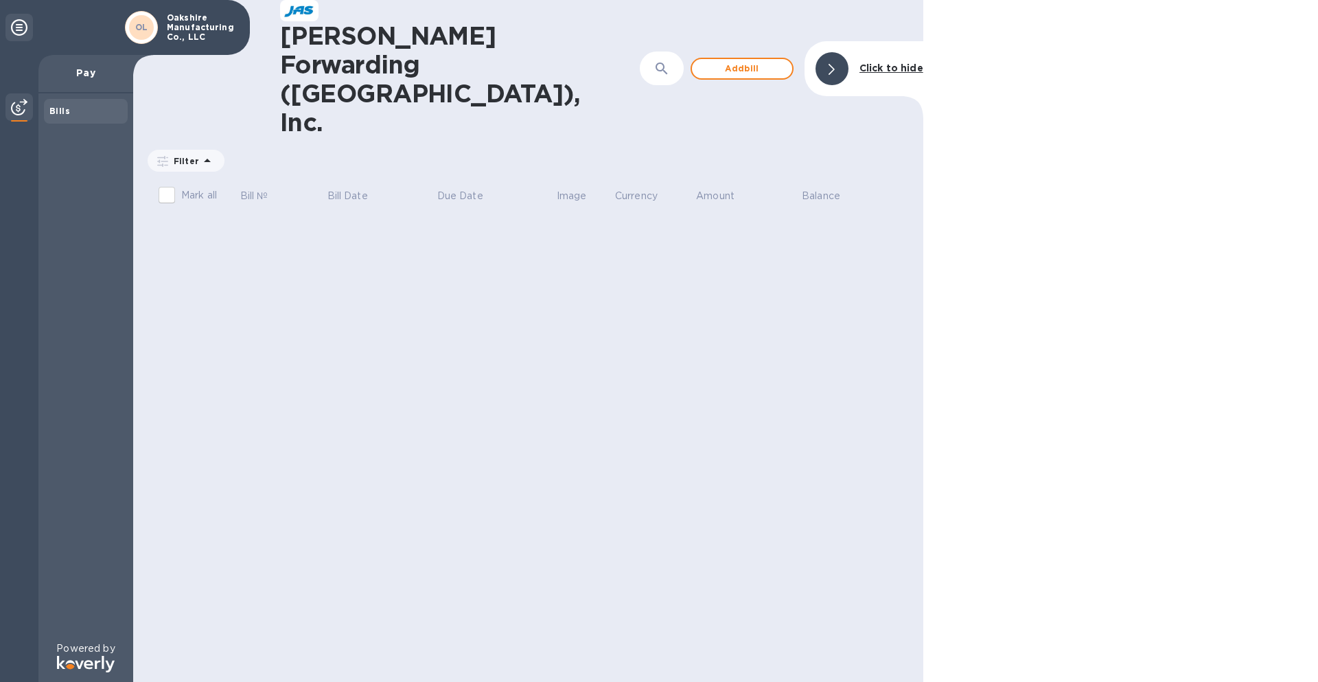
click at [13, 29] on icon at bounding box center [19, 27] width 16 height 16
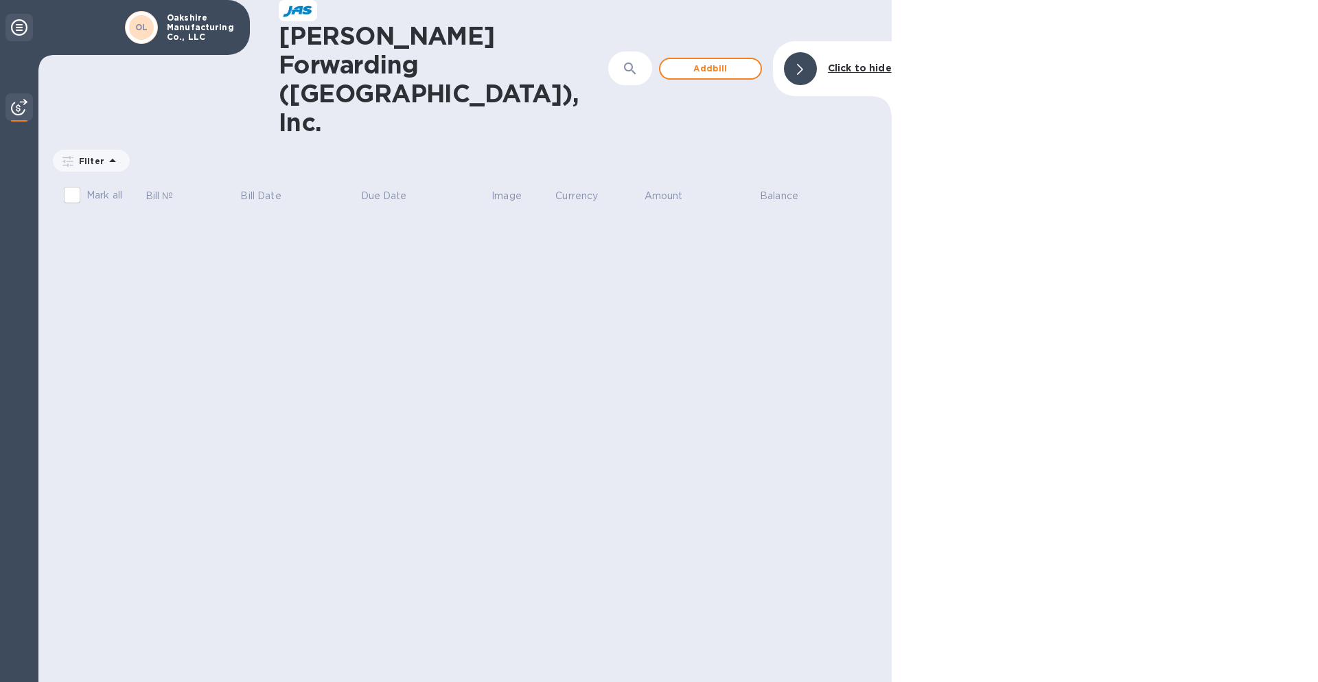
click at [15, 27] on icon at bounding box center [19, 27] width 16 height 16
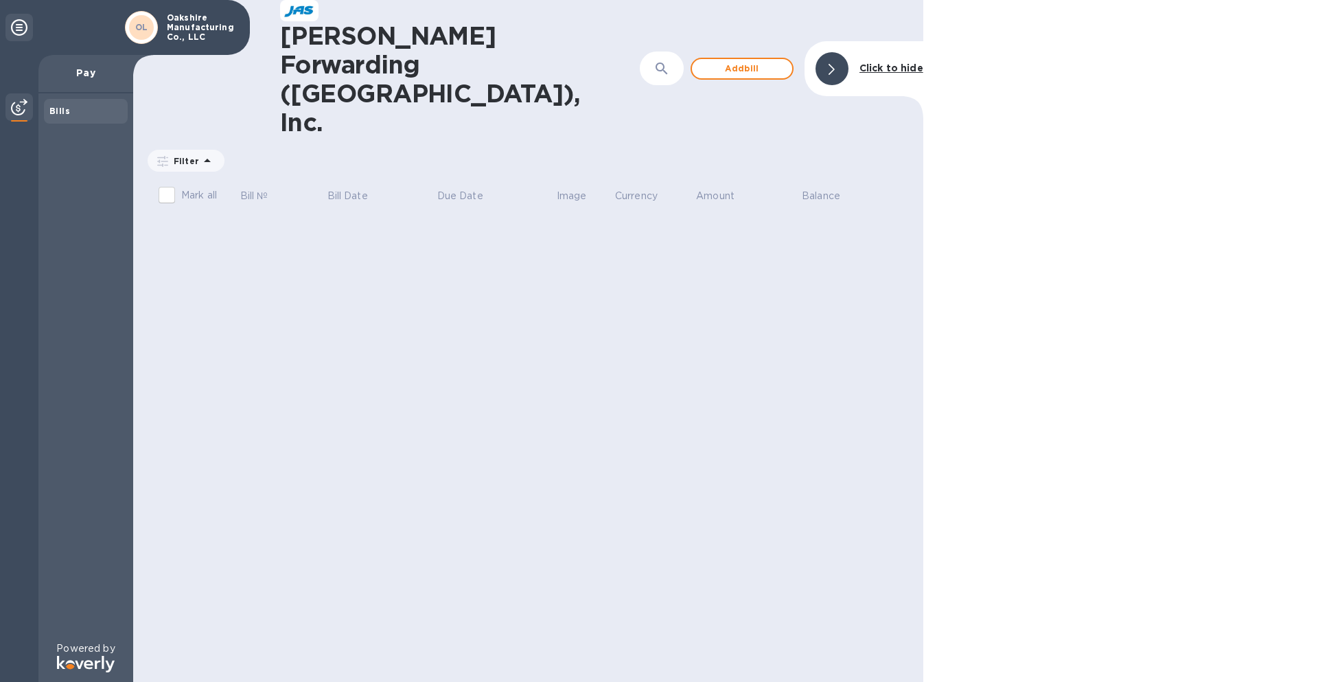
click at [15, 27] on icon at bounding box center [19, 27] width 16 height 16
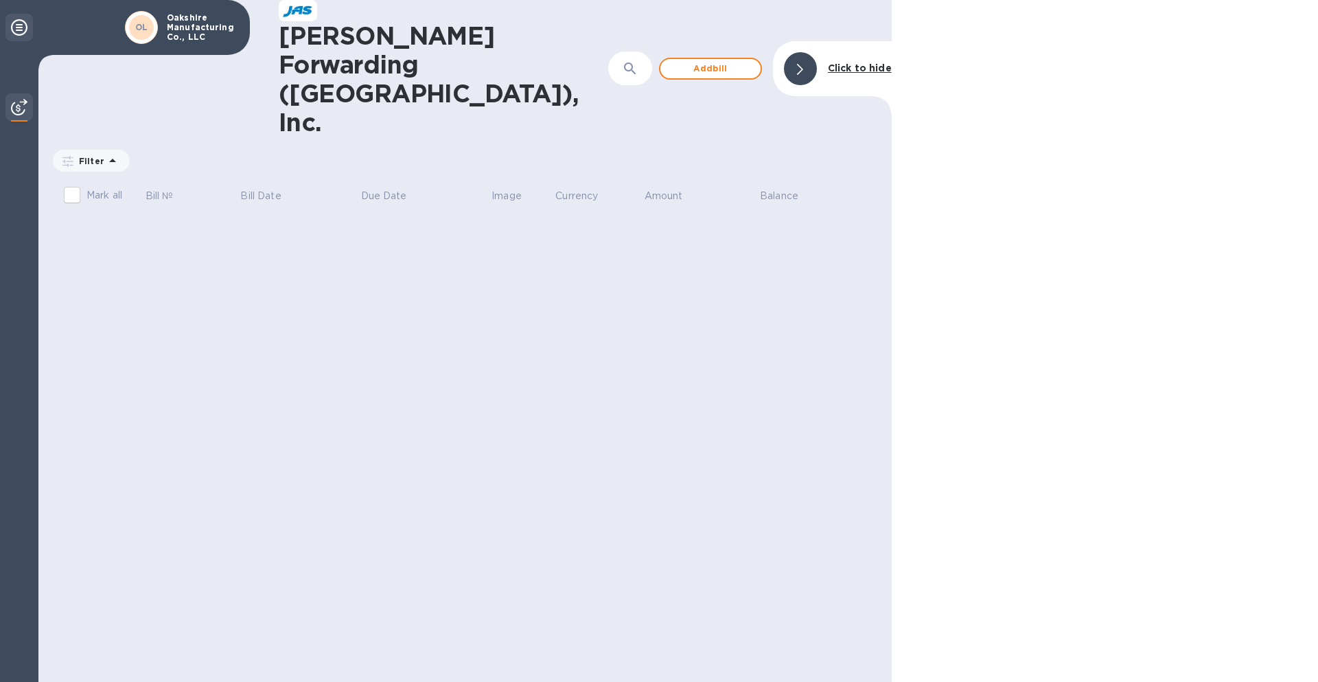
click at [15, 27] on icon at bounding box center [19, 27] width 16 height 16
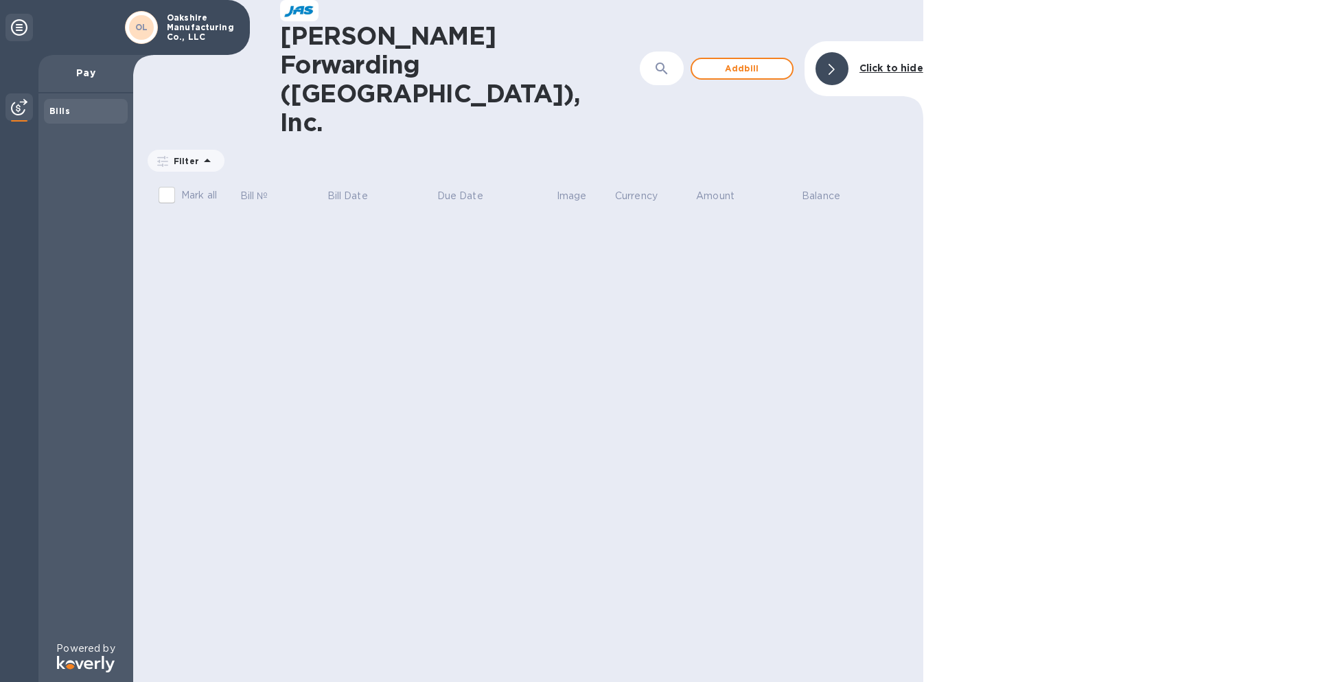
click at [84, 115] on div "Bills" at bounding box center [85, 111] width 73 height 14
click at [86, 79] on p "Pay" at bounding box center [85, 73] width 73 height 14
click at [80, 117] on div "Bills" at bounding box center [85, 111] width 73 height 14
drag, startPoint x: 202, startPoint y: 89, endPoint x: 202, endPoint y: 80, distance: 8.3
click at [202, 152] on icon at bounding box center [207, 160] width 16 height 16
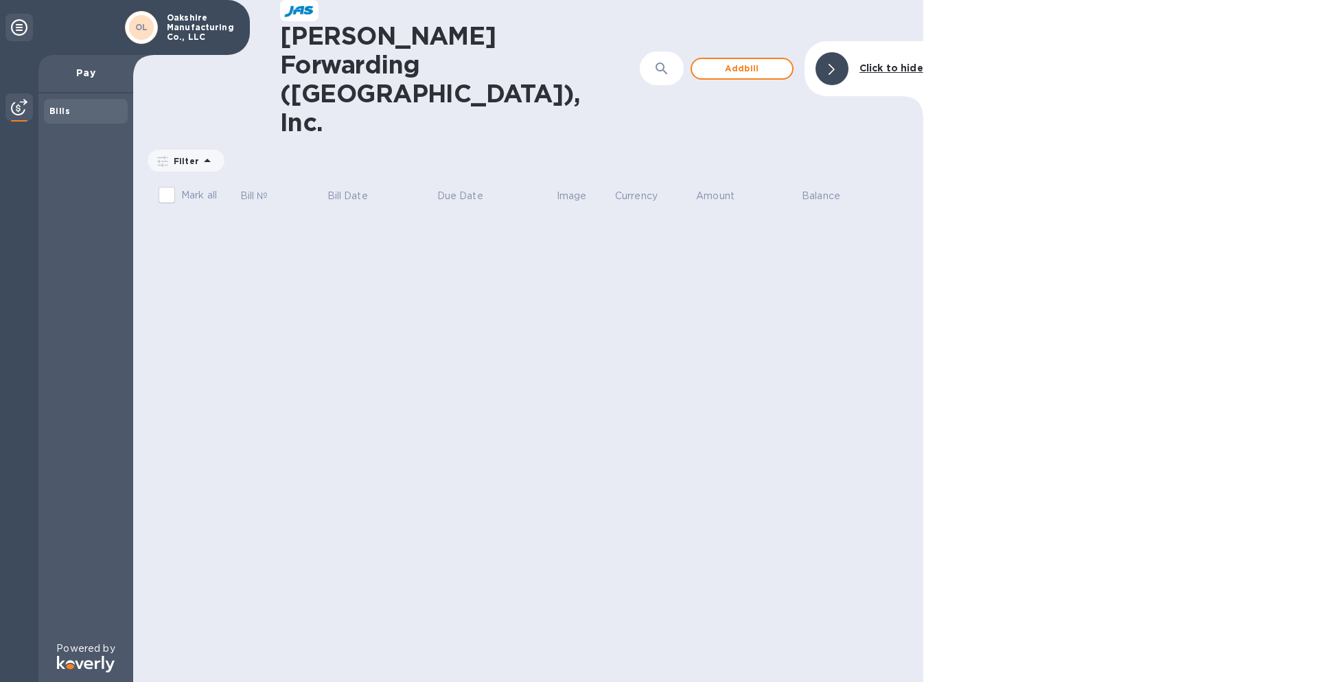
click at [202, 152] on icon at bounding box center [207, 160] width 16 height 16
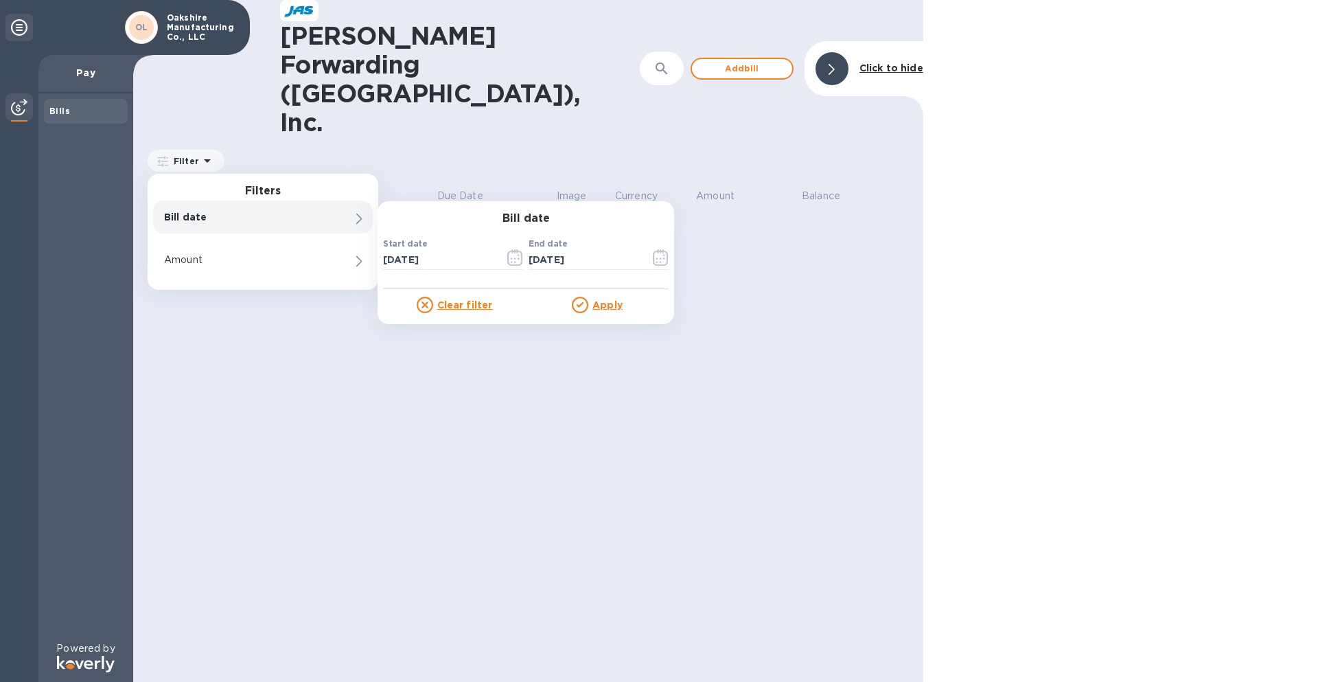
click at [224, 207] on div "Bill date" at bounding box center [239, 216] width 156 height 19
click at [224, 210] on p "Bill date" at bounding box center [239, 217] width 151 height 14
click at [452, 239] on div "Start date [DATE] ​" at bounding box center [453, 263] width 140 height 49
click at [509, 249] on icon "button" at bounding box center [514, 257] width 15 height 16
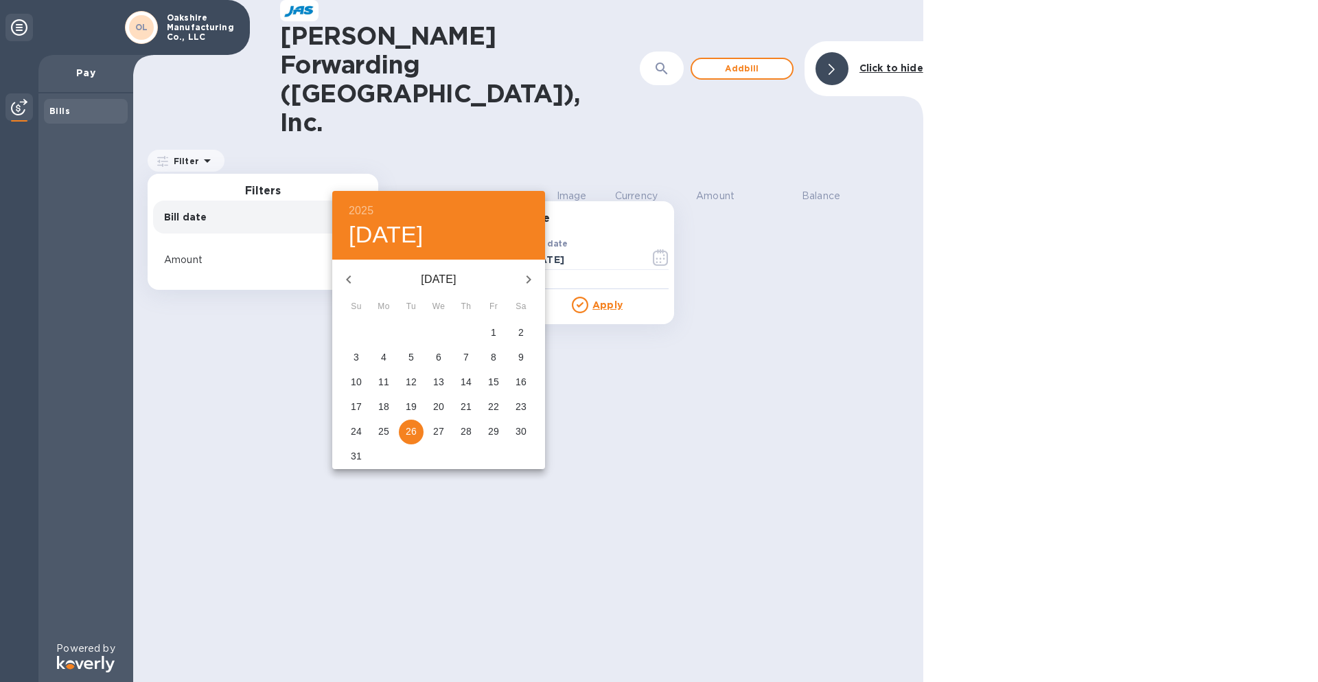
click at [347, 278] on icon "button" at bounding box center [348, 279] width 5 height 8
click at [463, 337] on p "1" at bounding box center [465, 332] width 5 height 14
type input "[DATE]"
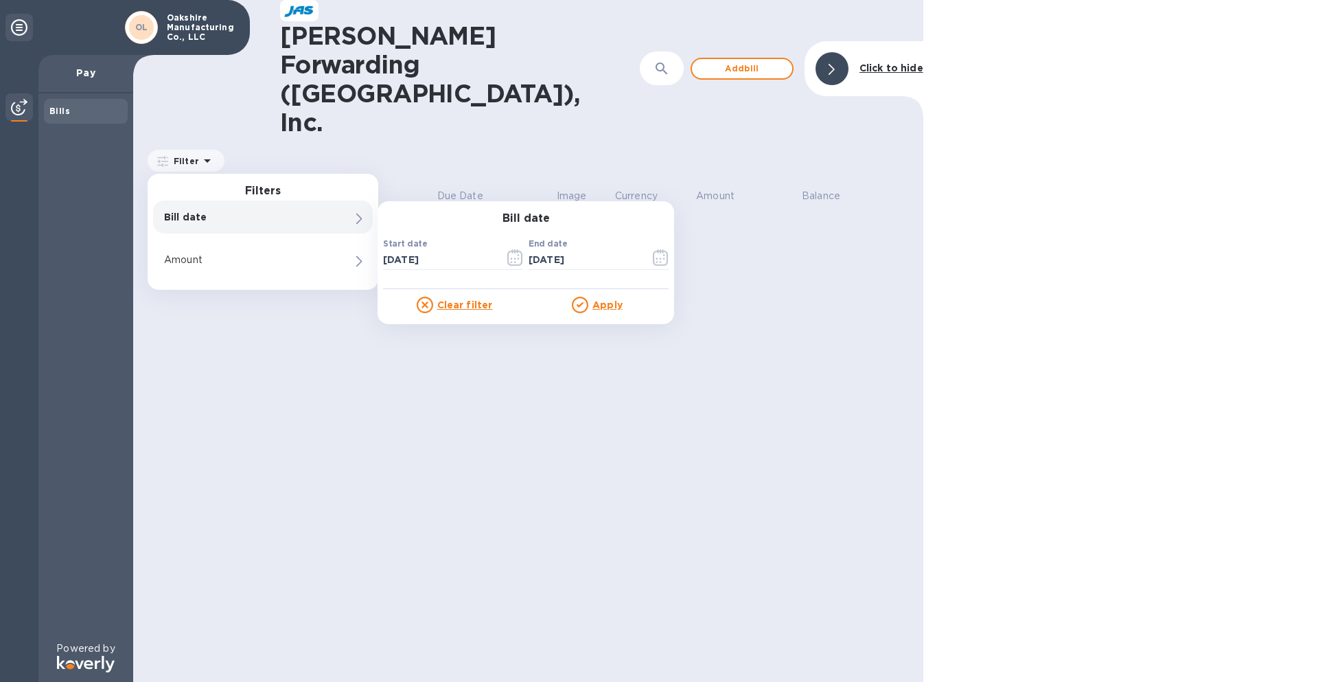
click at [606, 299] on u "Apply" at bounding box center [607, 304] width 30 height 11
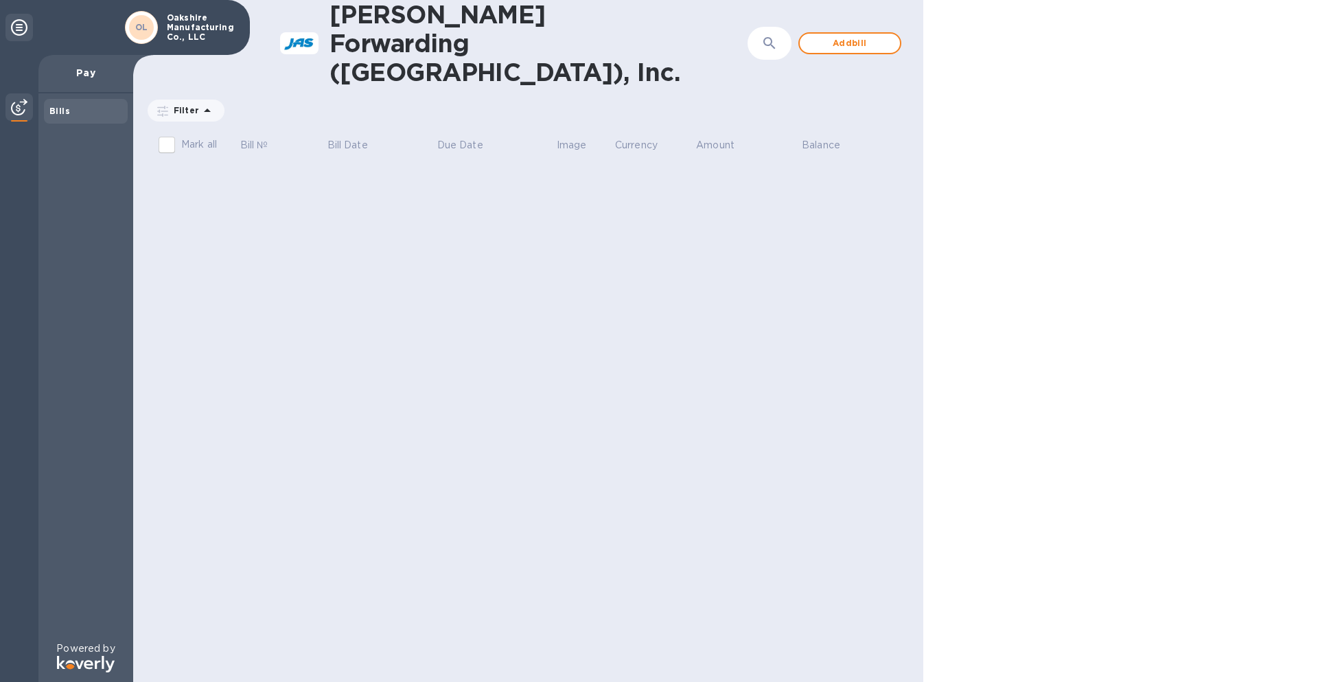
click at [773, 37] on button "button" at bounding box center [769, 43] width 33 height 33
drag, startPoint x: 559, startPoint y: 61, endPoint x: 853, endPoint y: 54, distance: 294.5
click at [853, 54] on div "[PERSON_NAME] Forwarding ([GEOGRAPHIC_DATA]), Inc. ​ Add bill" at bounding box center [528, 43] width 790 height 86
drag, startPoint x: 640, startPoint y: 121, endPoint x: 623, endPoint y: 127, distance: 18.0
drag, startPoint x: 623, startPoint y: 127, endPoint x: 541, endPoint y: 80, distance: 94.1
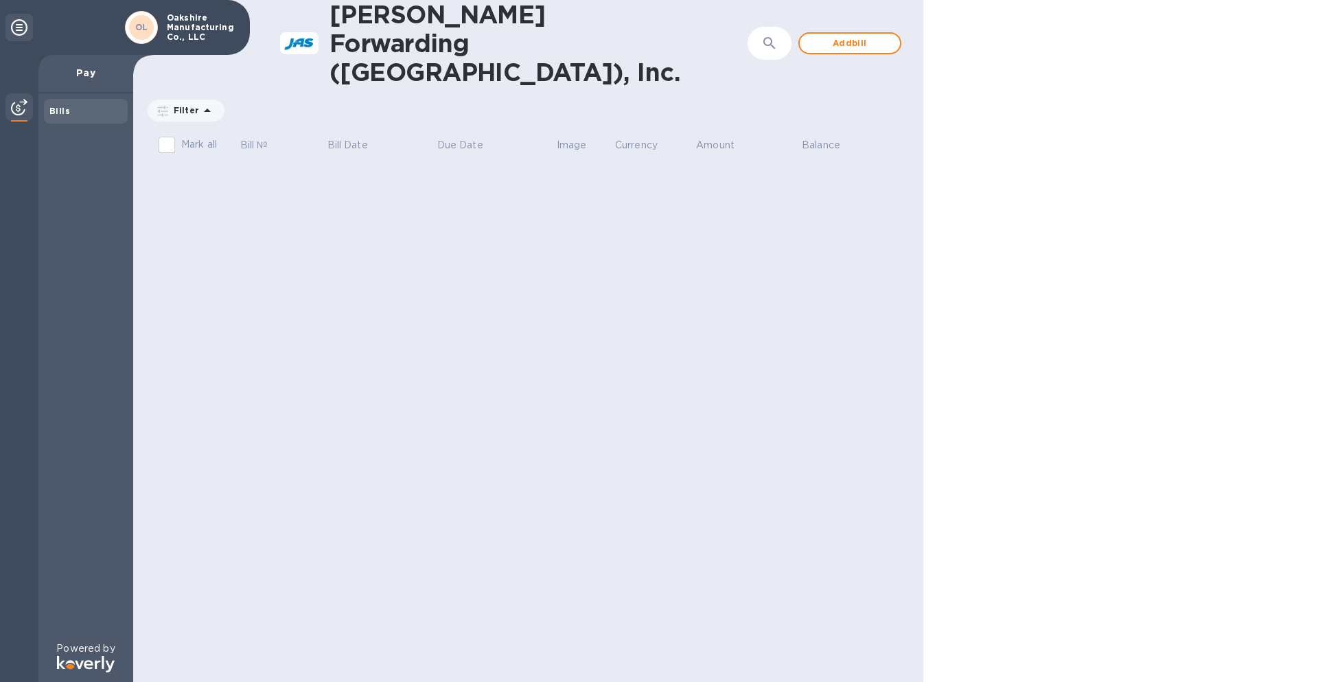
click at [541, 97] on div "Filter Bill date : [DATE] to [DATE] Amount" at bounding box center [527, 110] width 765 height 26
click at [543, 97] on div "Filter Bill date : [DATE] to [DATE] Amount" at bounding box center [527, 110] width 765 height 26
